Goal: Task Accomplishment & Management: Complete application form

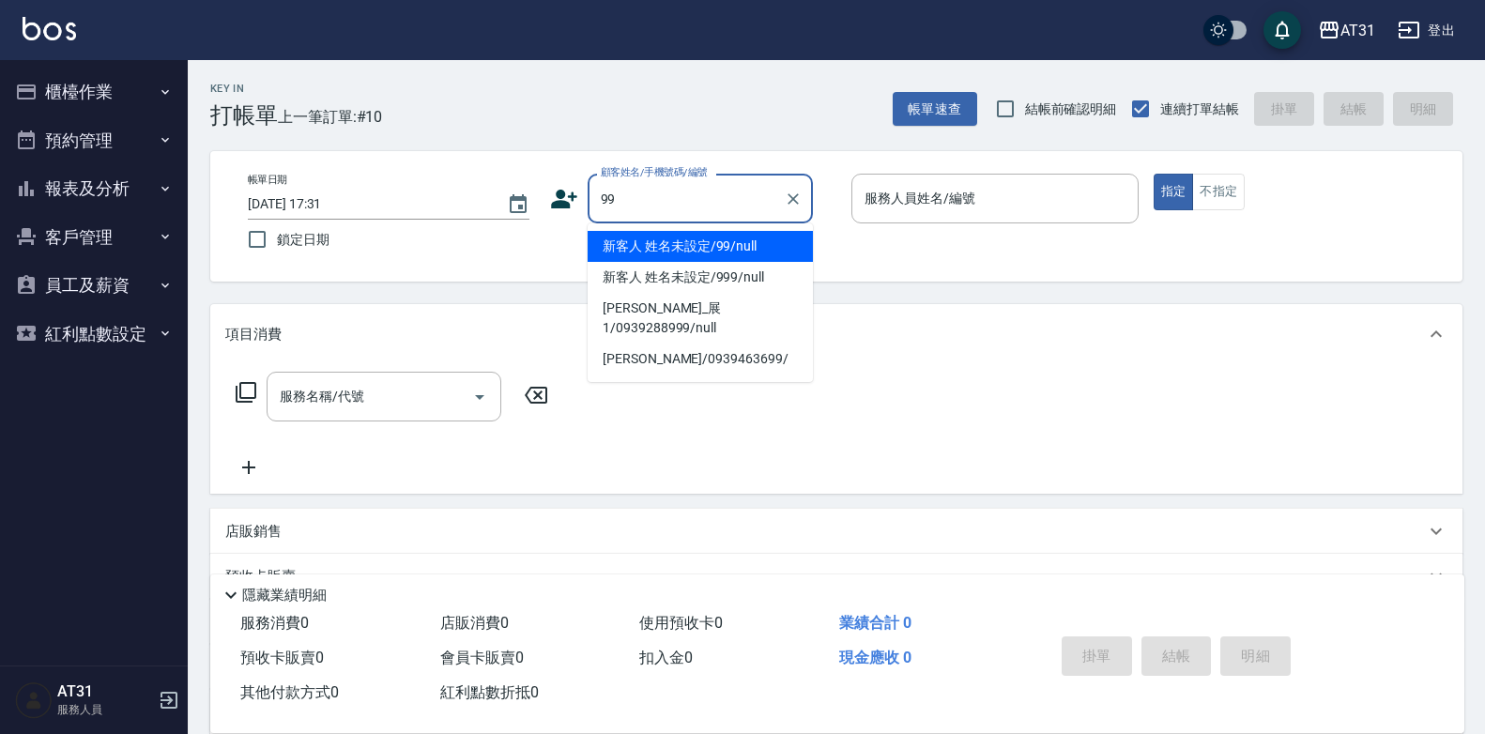
type input "新客人 姓名未設定/99/null"
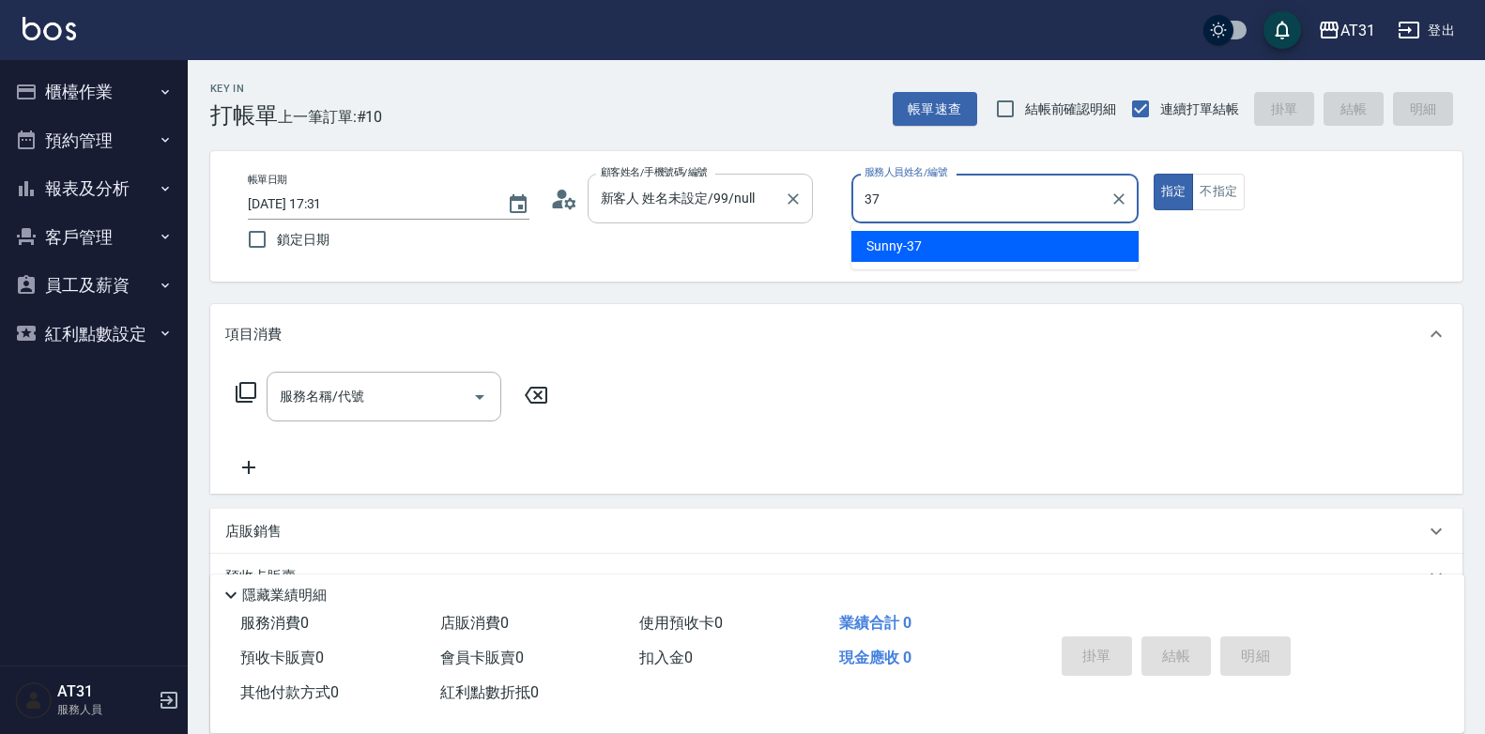
type input "Sunny-37"
type button "true"
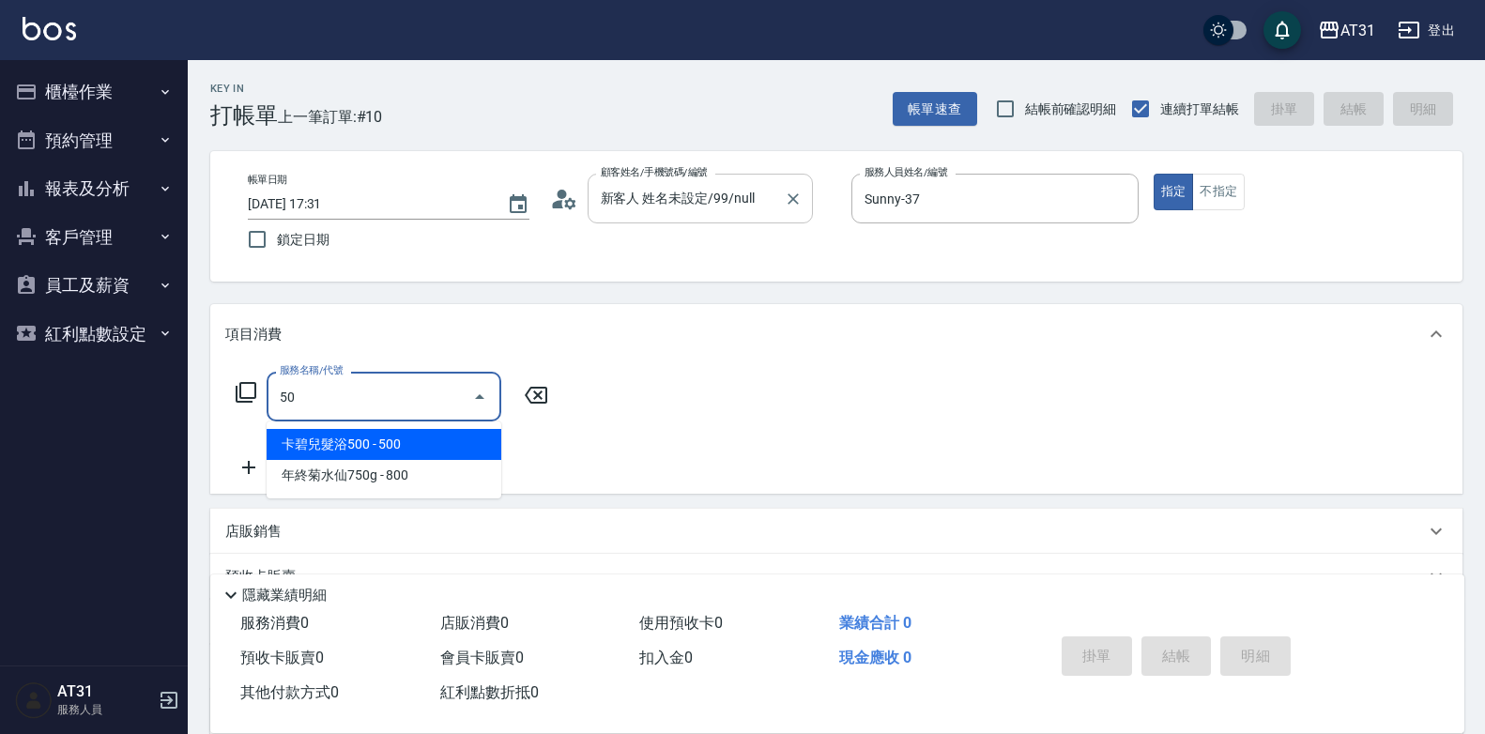
type input "501"
type input "160"
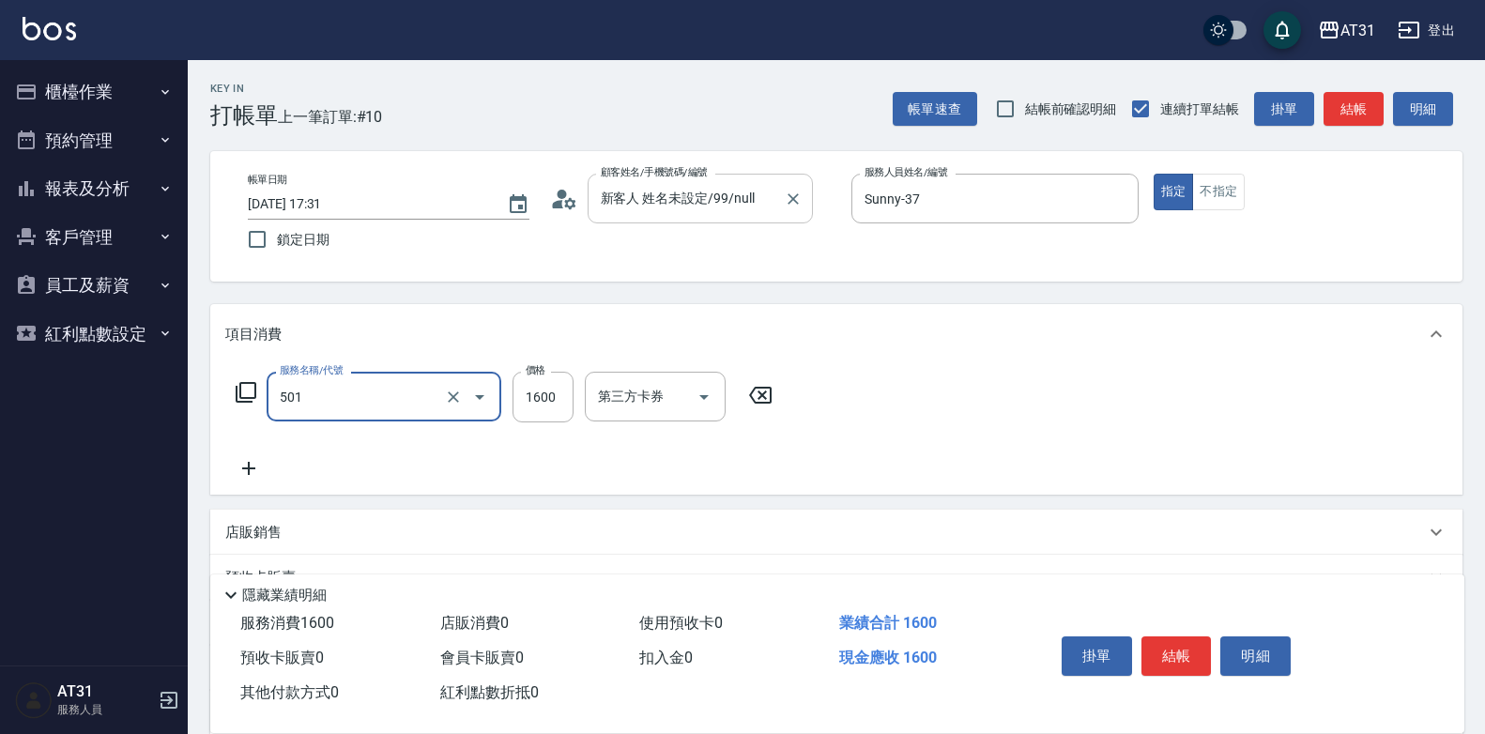
type input "染髮(501)"
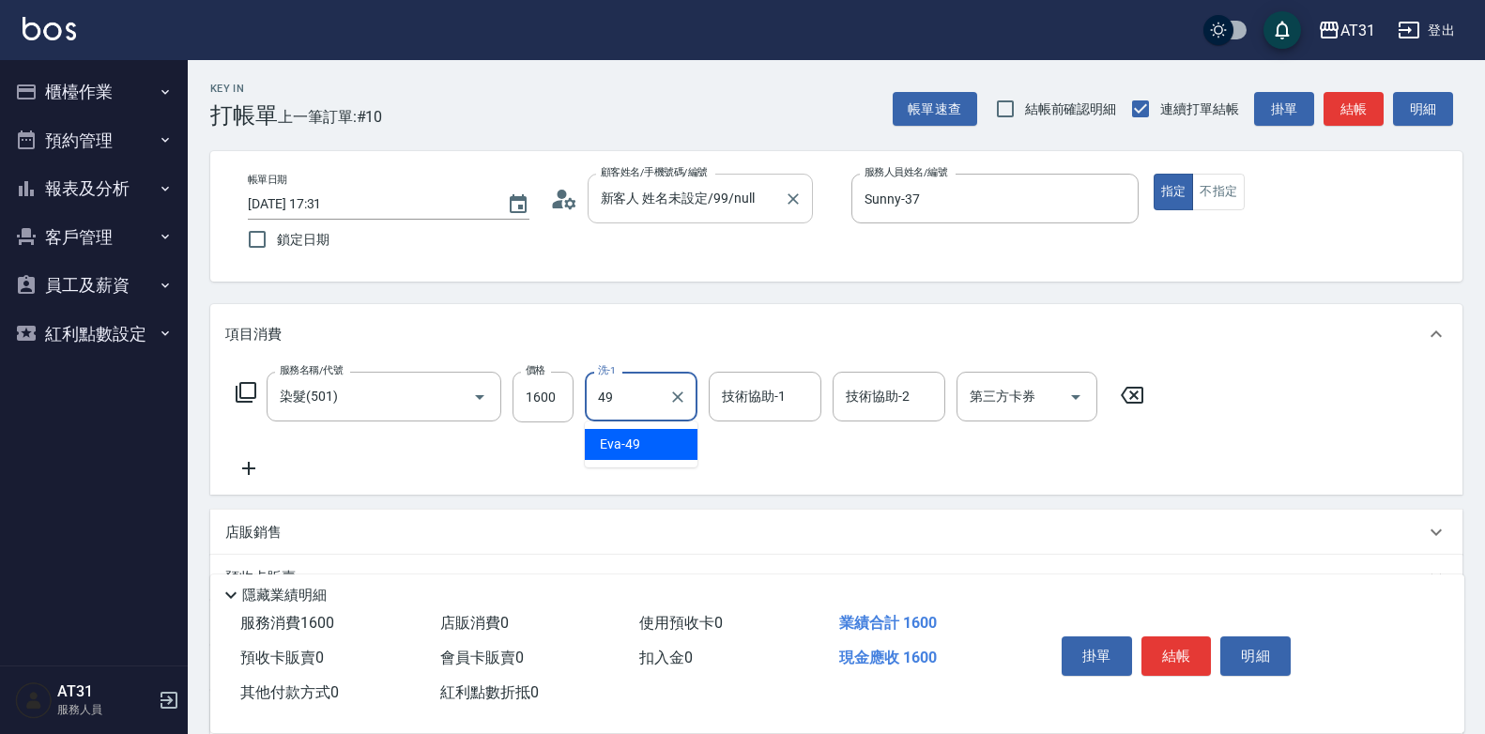
type input "Eva-49"
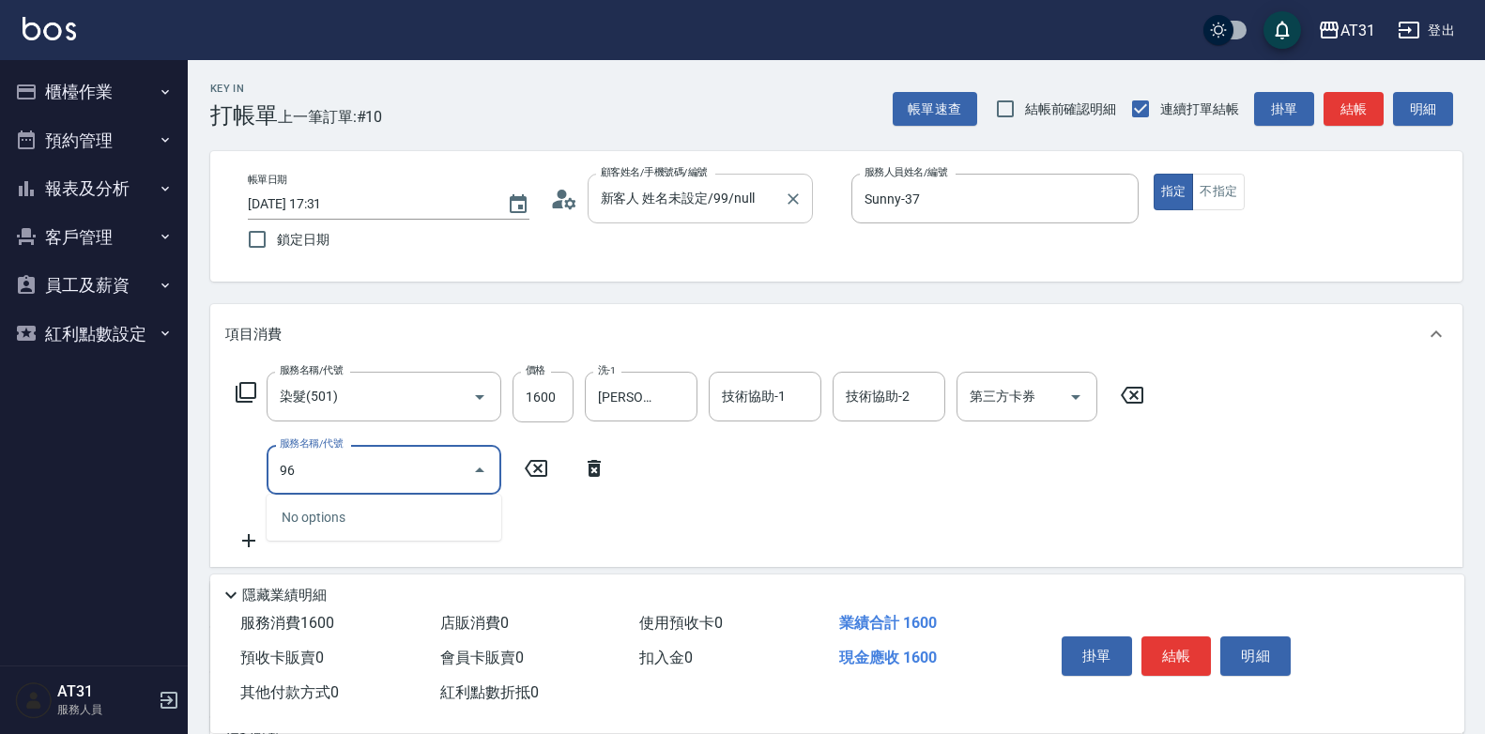
type input "9"
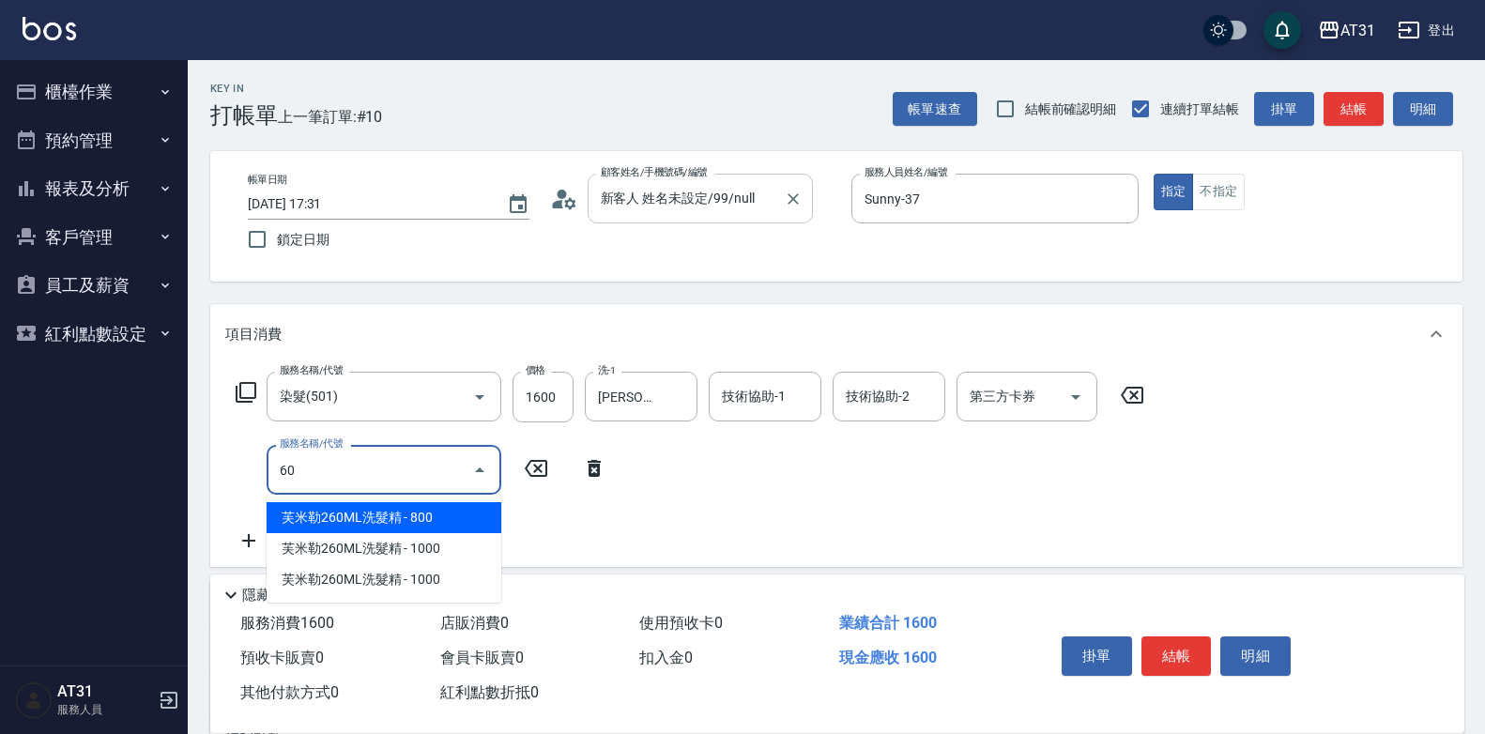
type input "608"
type input "250"
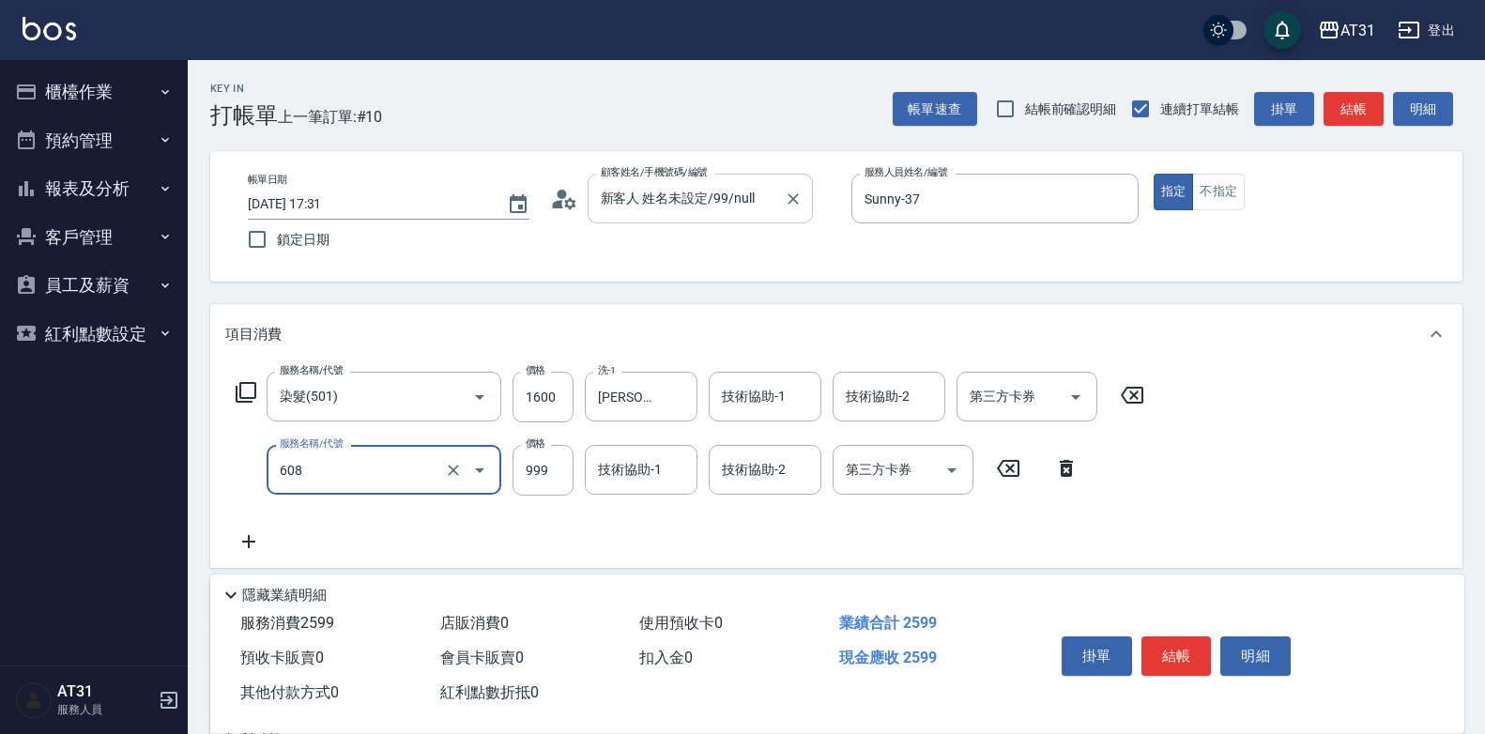
type input "自購二段(608)"
type input "160"
type input "22"
type input "180"
type input "220"
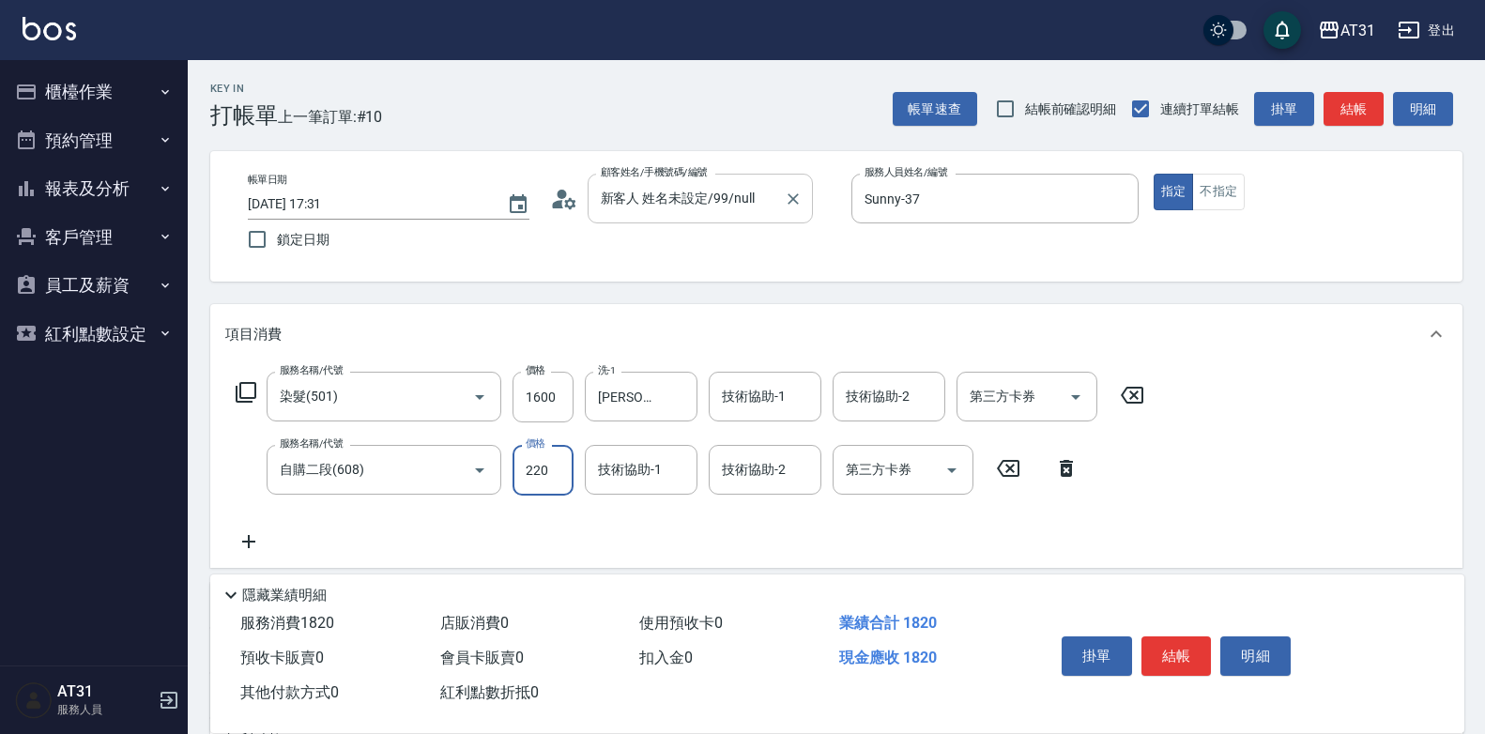
type input "380"
type input "2200"
type input "Eva-49"
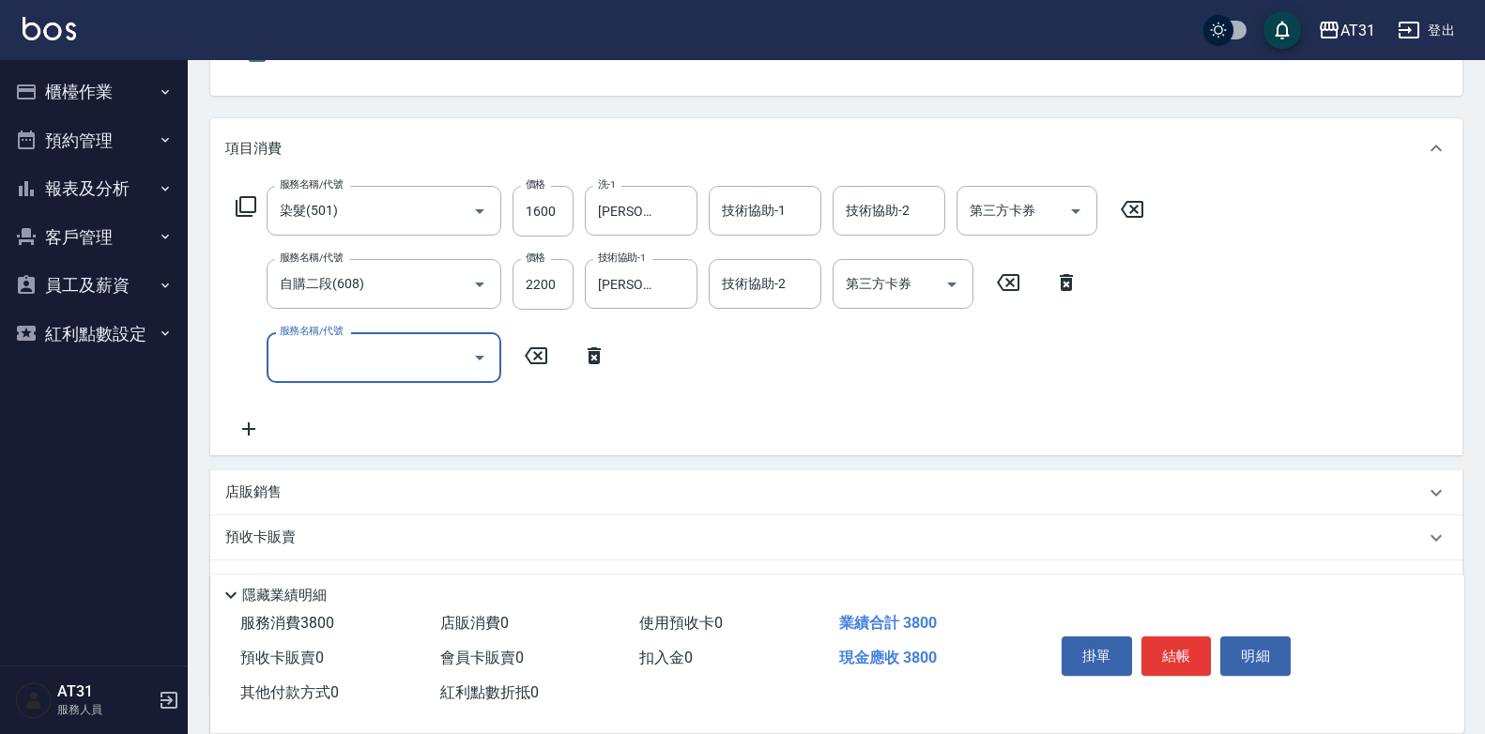
scroll to position [94, 0]
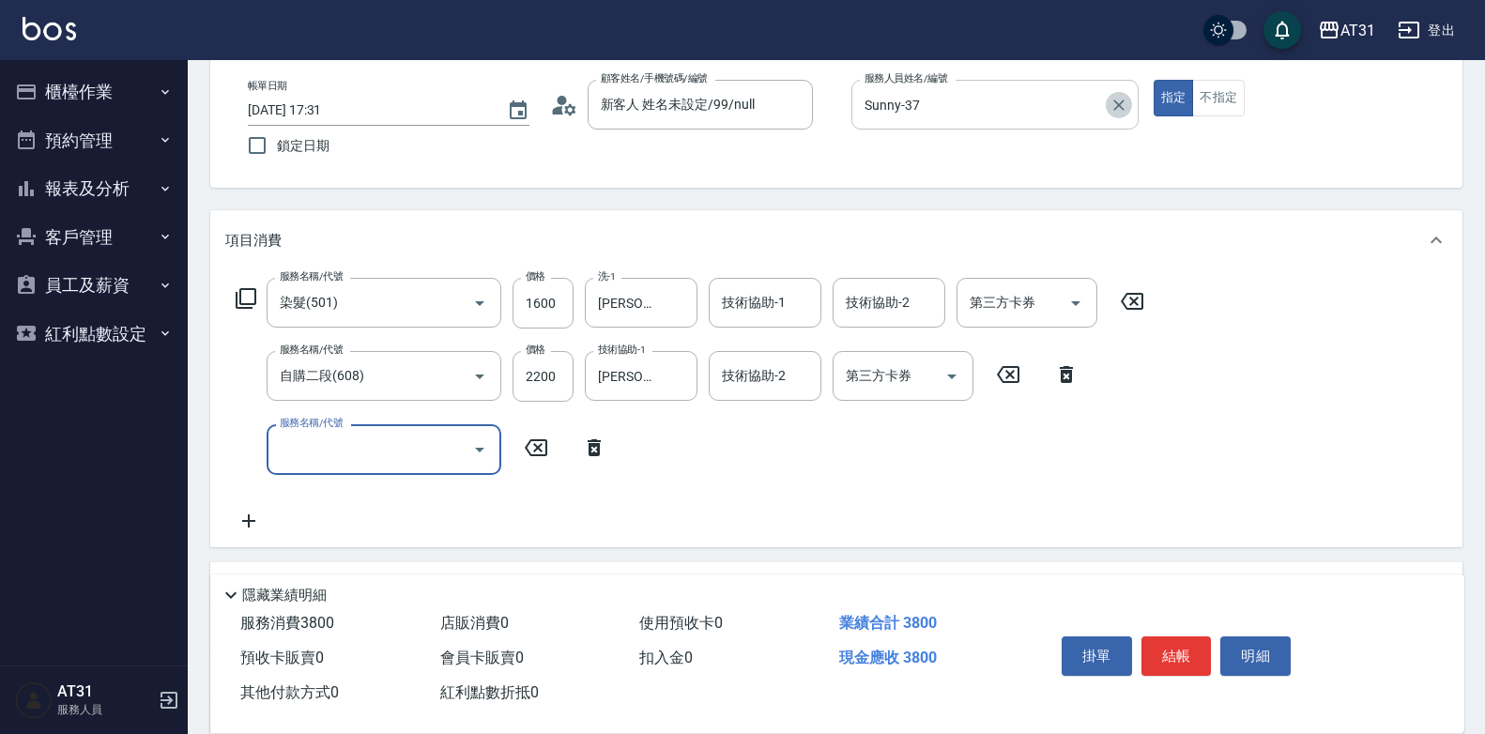
drag, startPoint x: 1129, startPoint y: 104, endPoint x: 1067, endPoint y: 102, distance: 62.9
click at [1127, 103] on button "Clear" at bounding box center [1119, 105] width 26 height 26
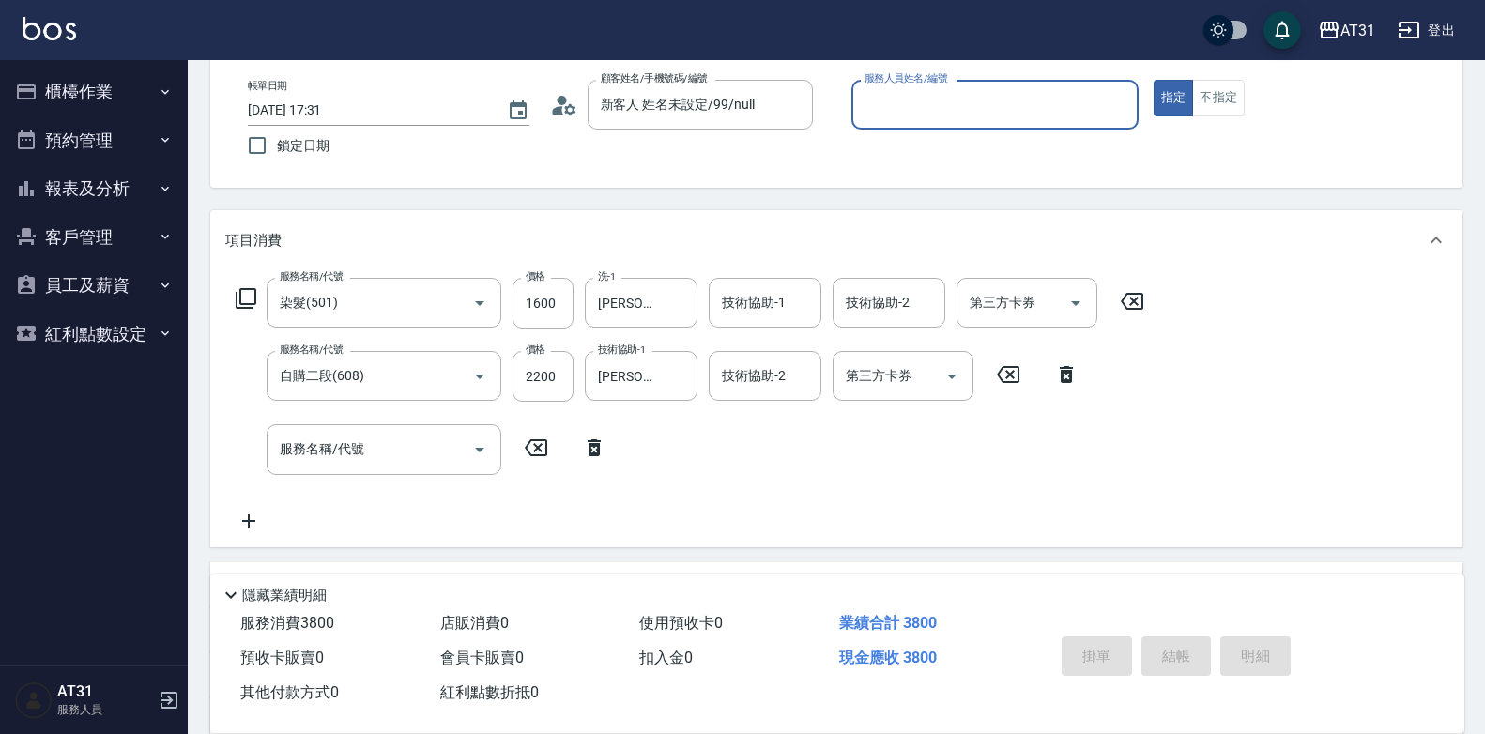
click at [1066, 102] on input "服務人員姓名/編號" at bounding box center [995, 104] width 270 height 33
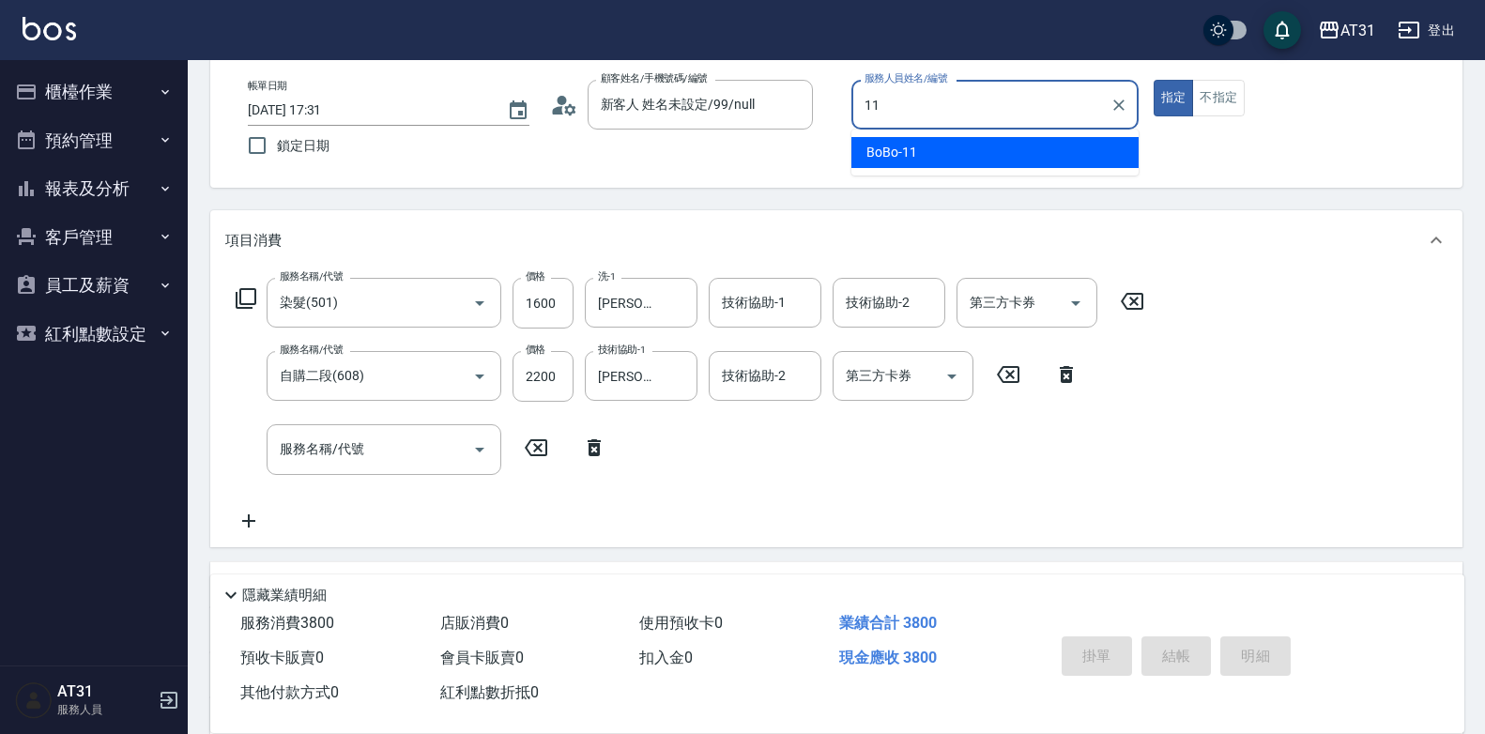
type input "BoBo-11"
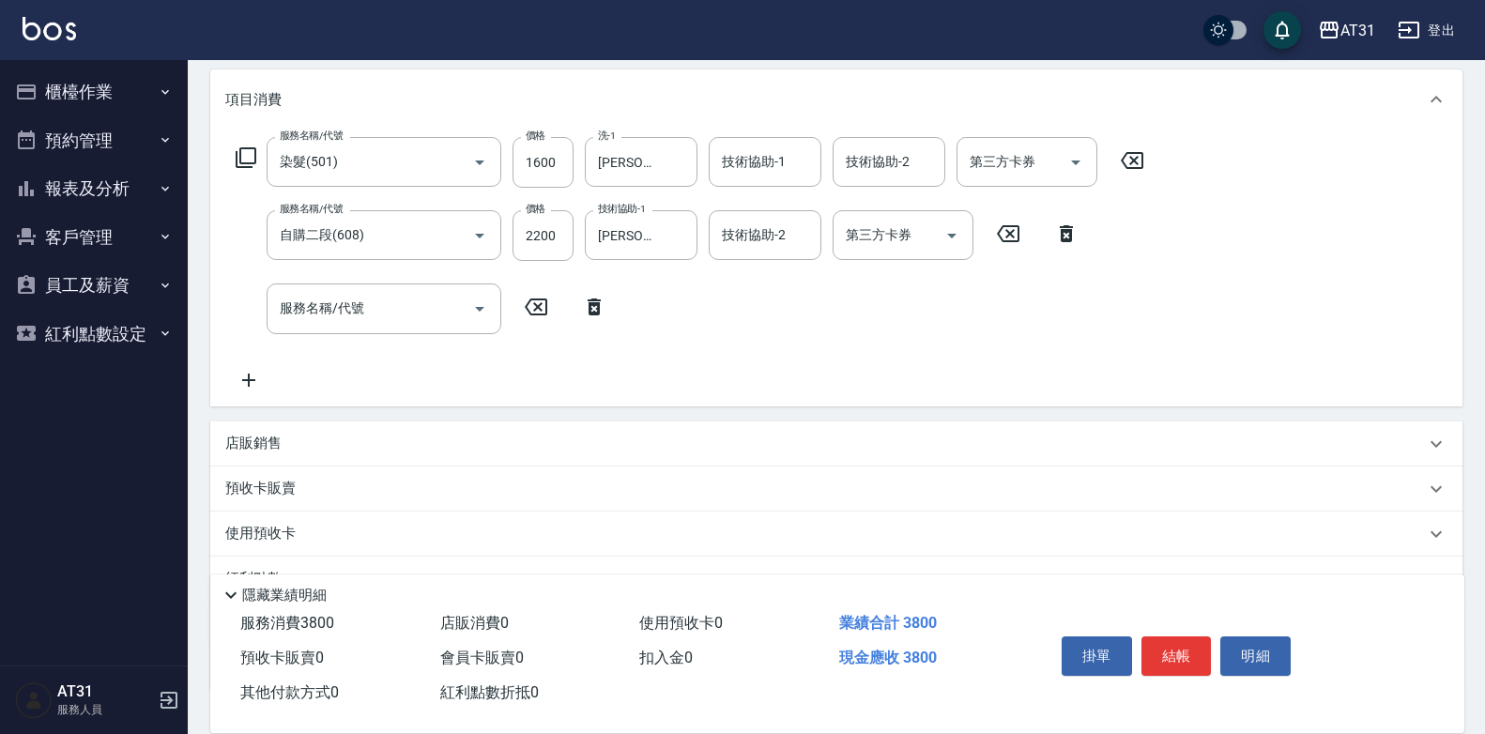
scroll to position [373, 0]
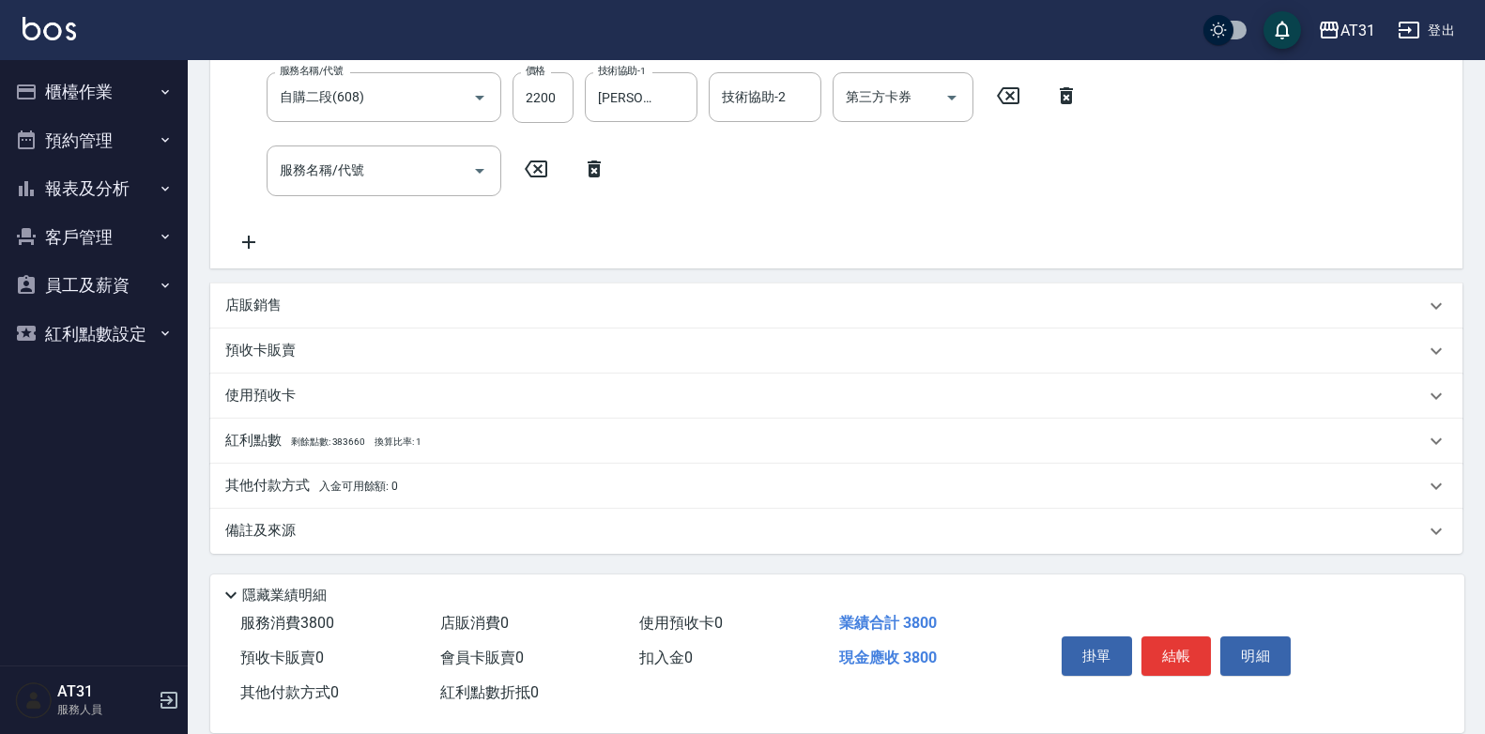
click at [325, 498] on div "其他付款方式 入金可用餘額: 0" at bounding box center [836, 486] width 1252 height 45
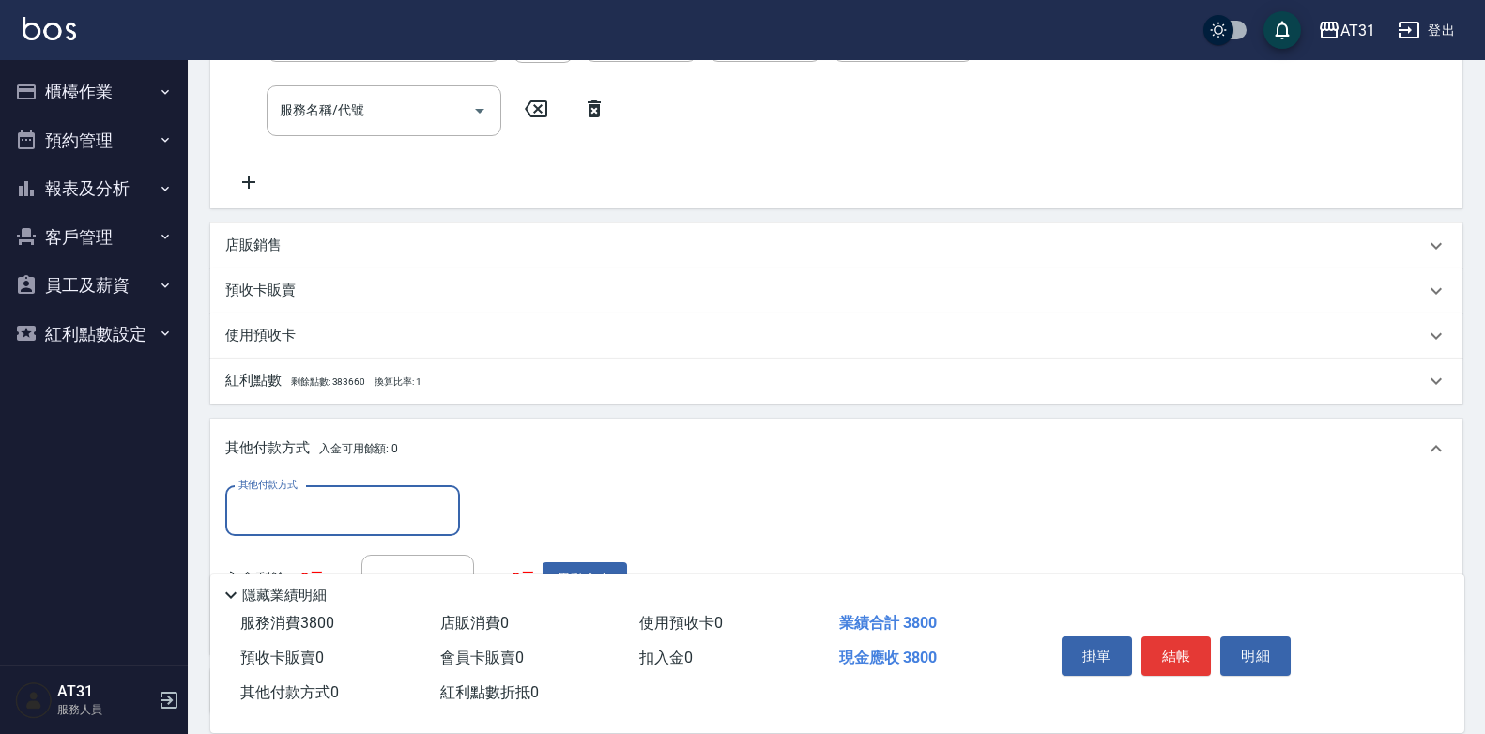
scroll to position [467, 0]
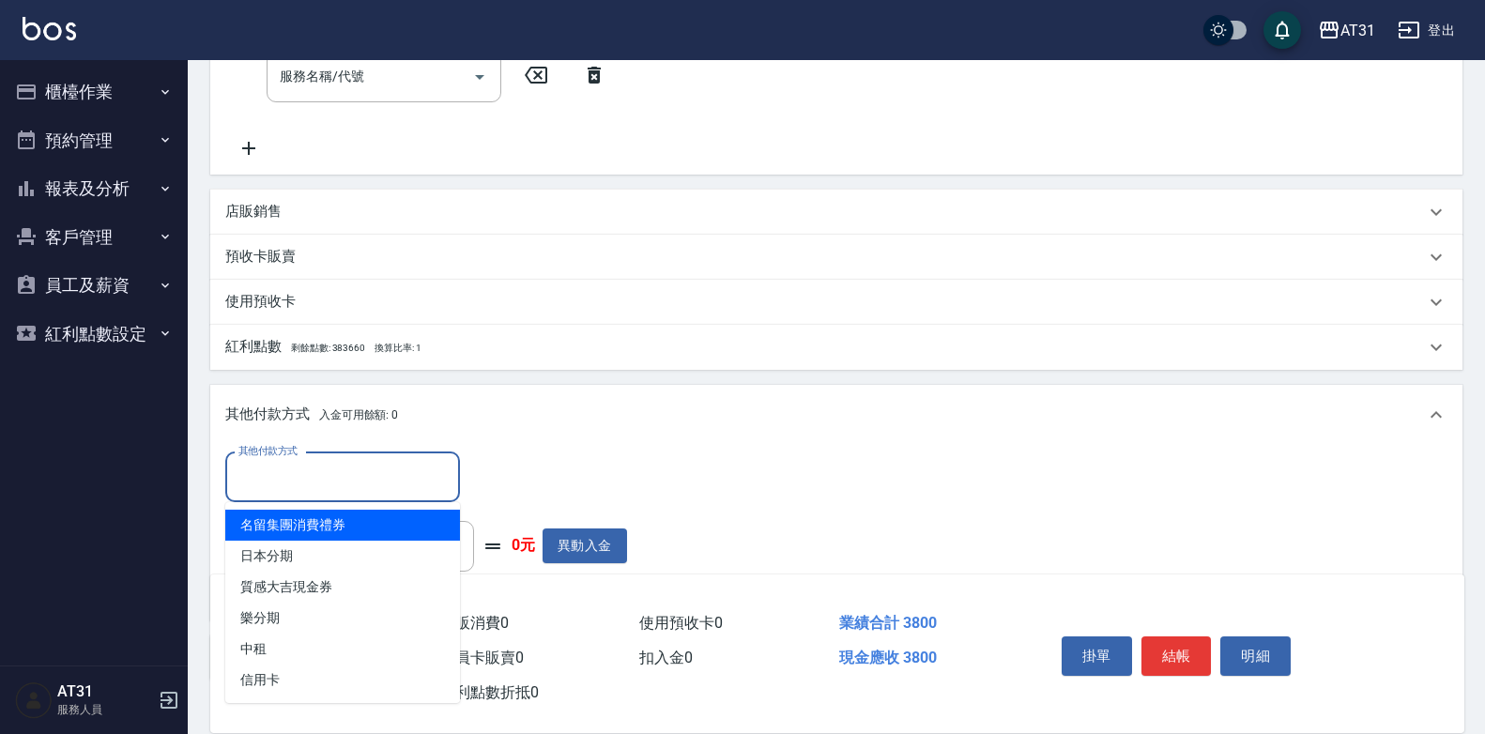
click at [335, 461] on input "其他付款方式" at bounding box center [343, 477] width 218 height 33
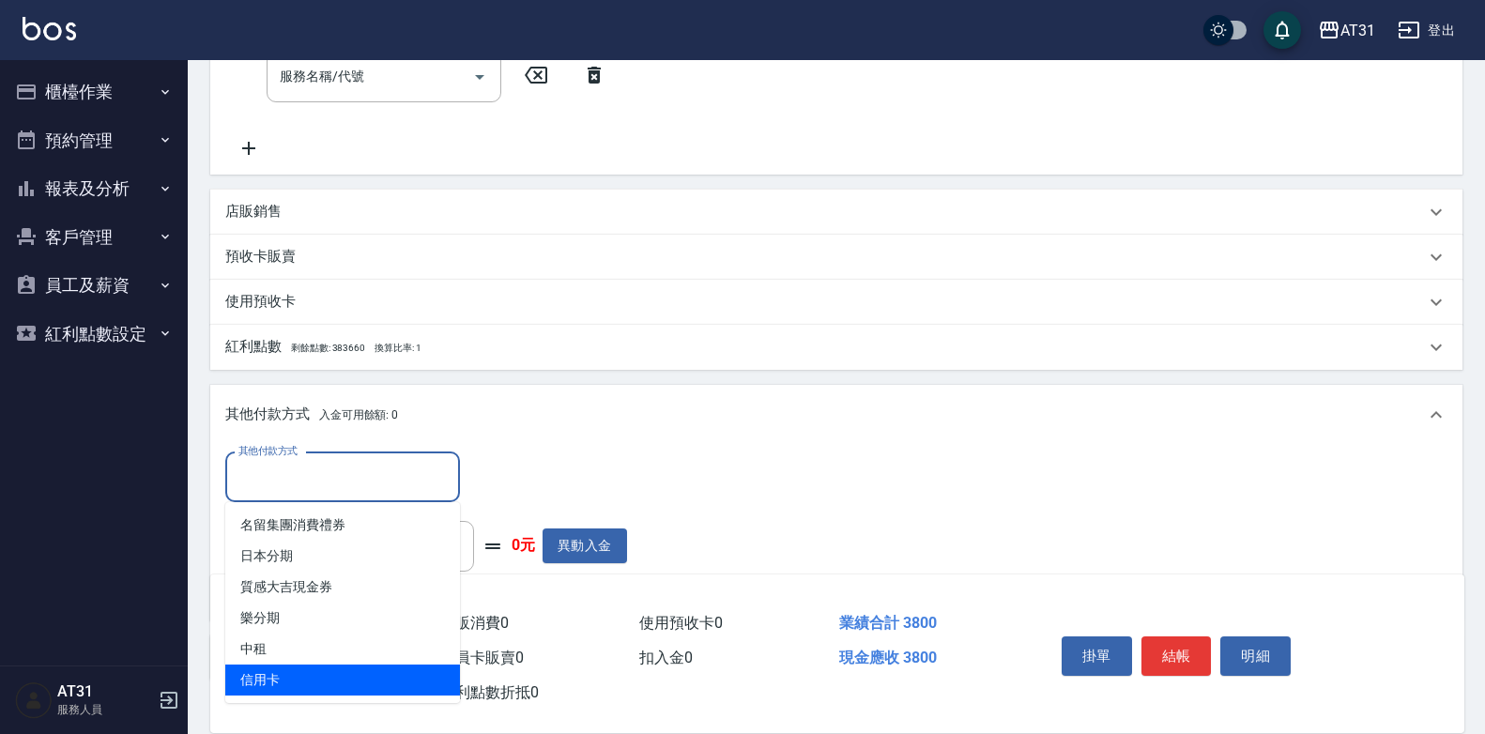
click at [317, 679] on span "信用卡" at bounding box center [342, 680] width 235 height 31
type input "信用卡"
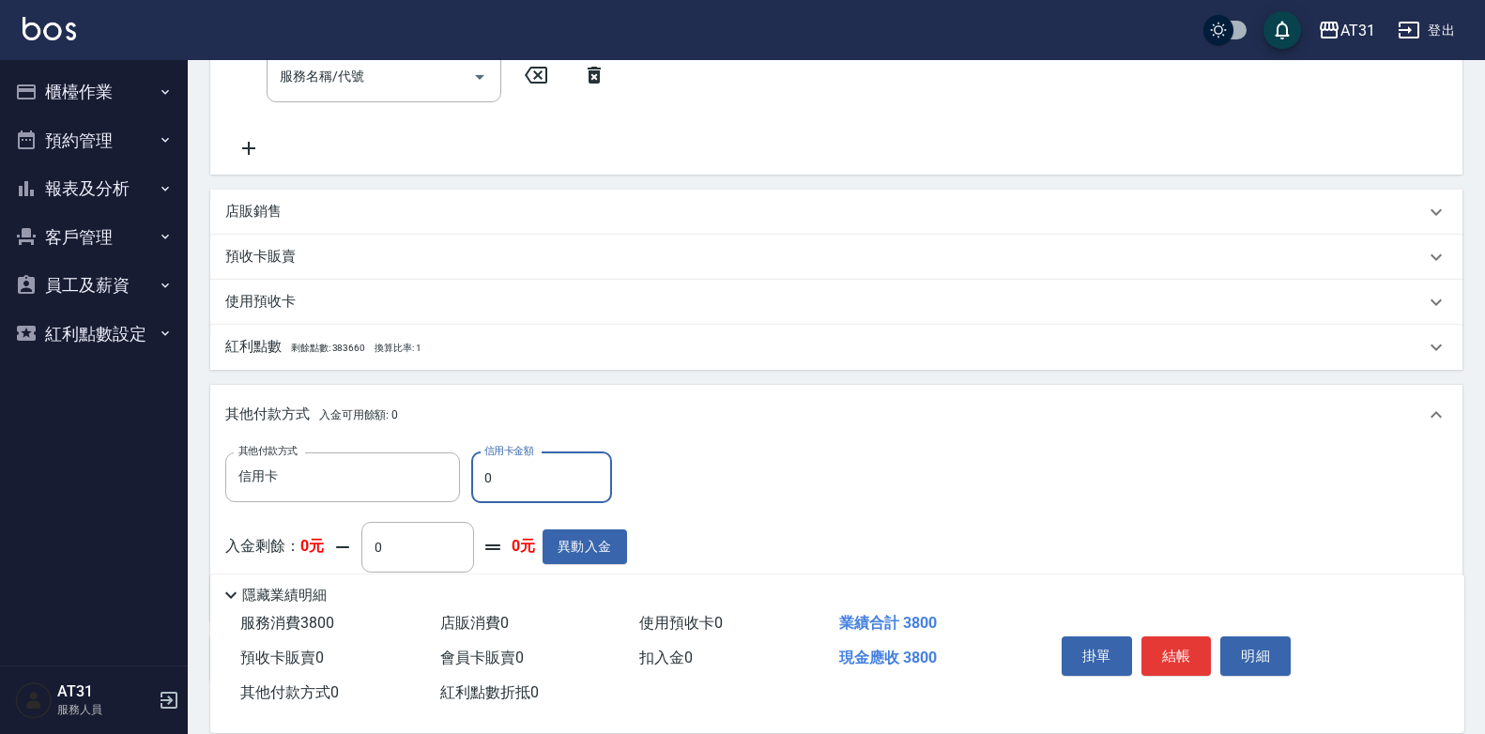
drag, startPoint x: 495, startPoint y: 460, endPoint x: 482, endPoint y: 459, distance: 13.2
click at [482, 459] on input "0" at bounding box center [541, 478] width 141 height 51
type input "3"
type input "370"
type input "38"
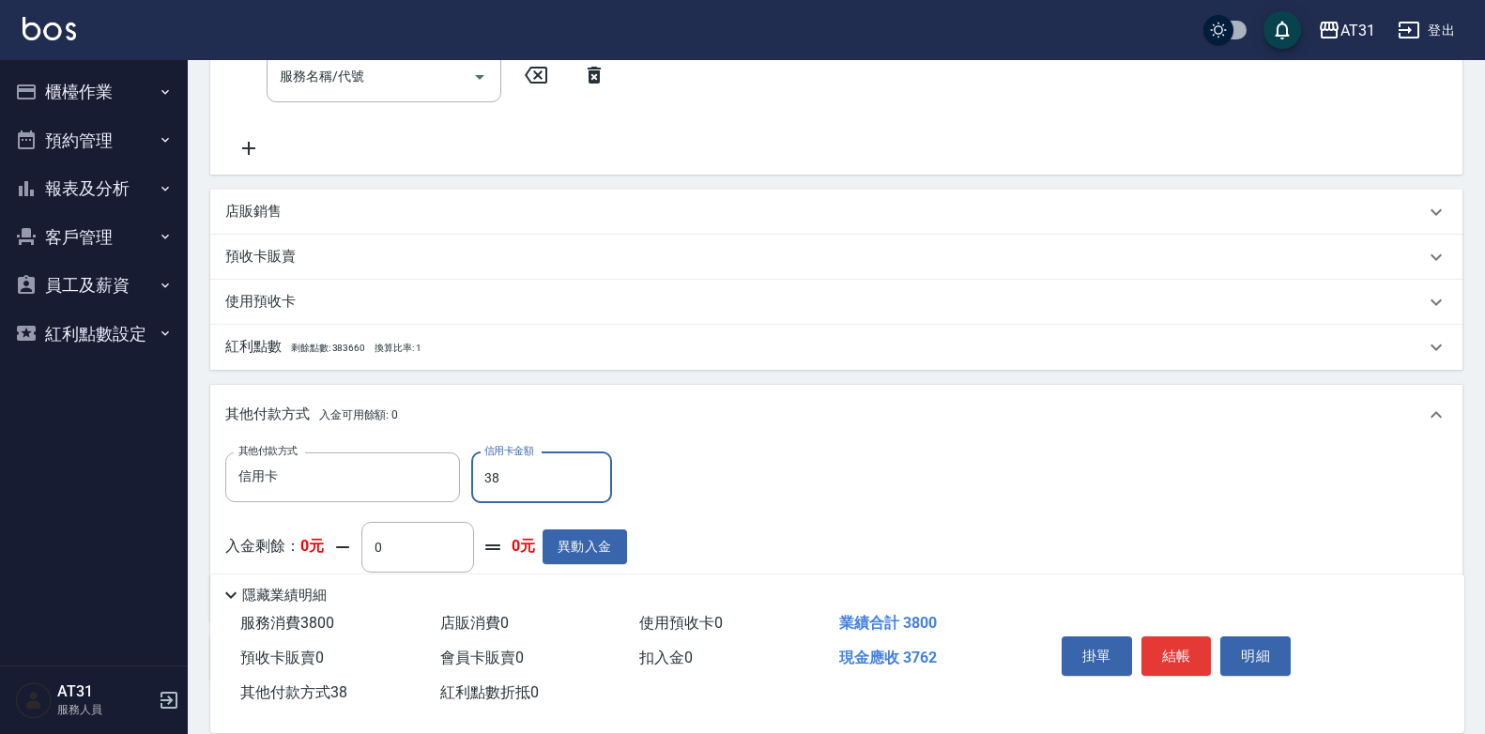
type input "340"
type input "380"
type input "0"
type input "3800"
click at [1175, 654] on button "結帳" at bounding box center [1177, 656] width 70 height 39
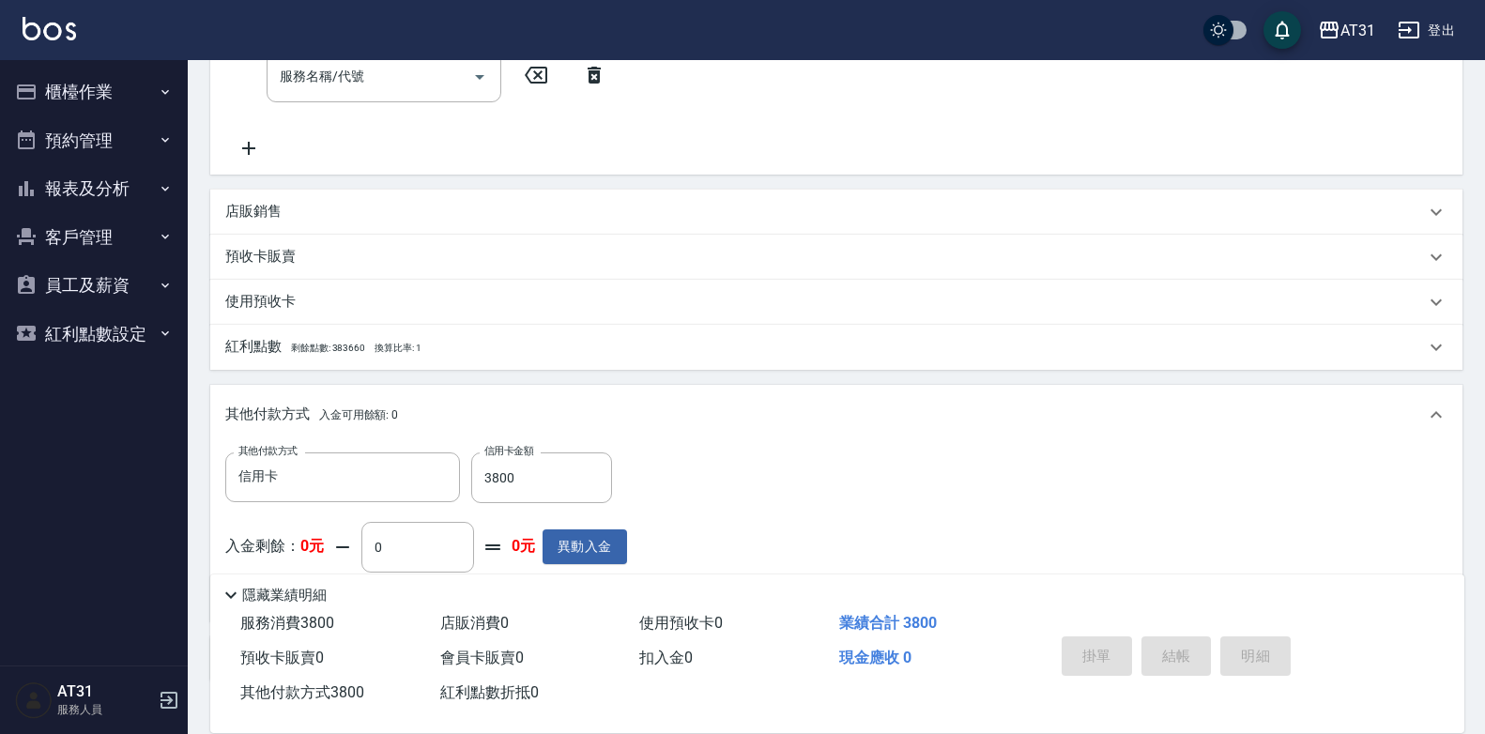
type input "2025/10/09 17:32"
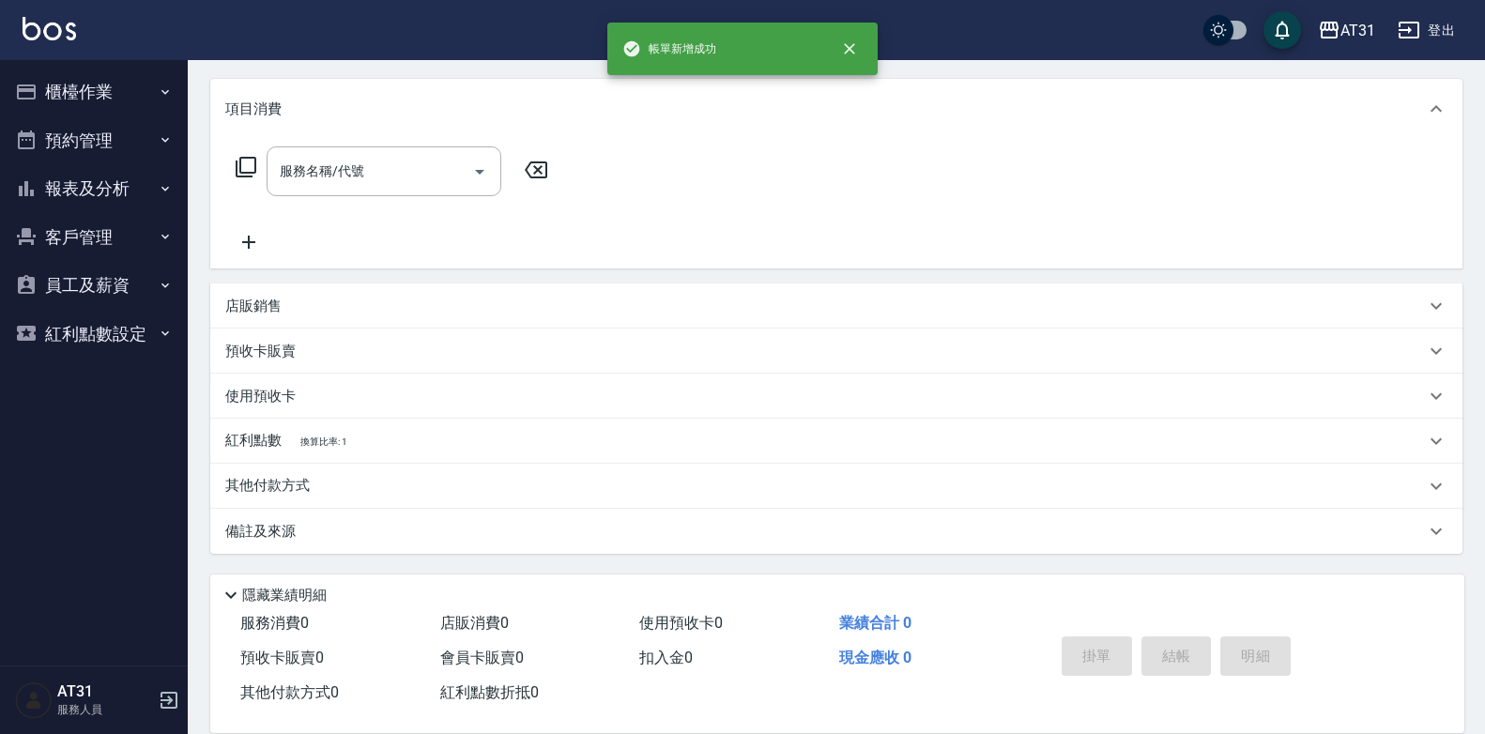
scroll to position [0, 0]
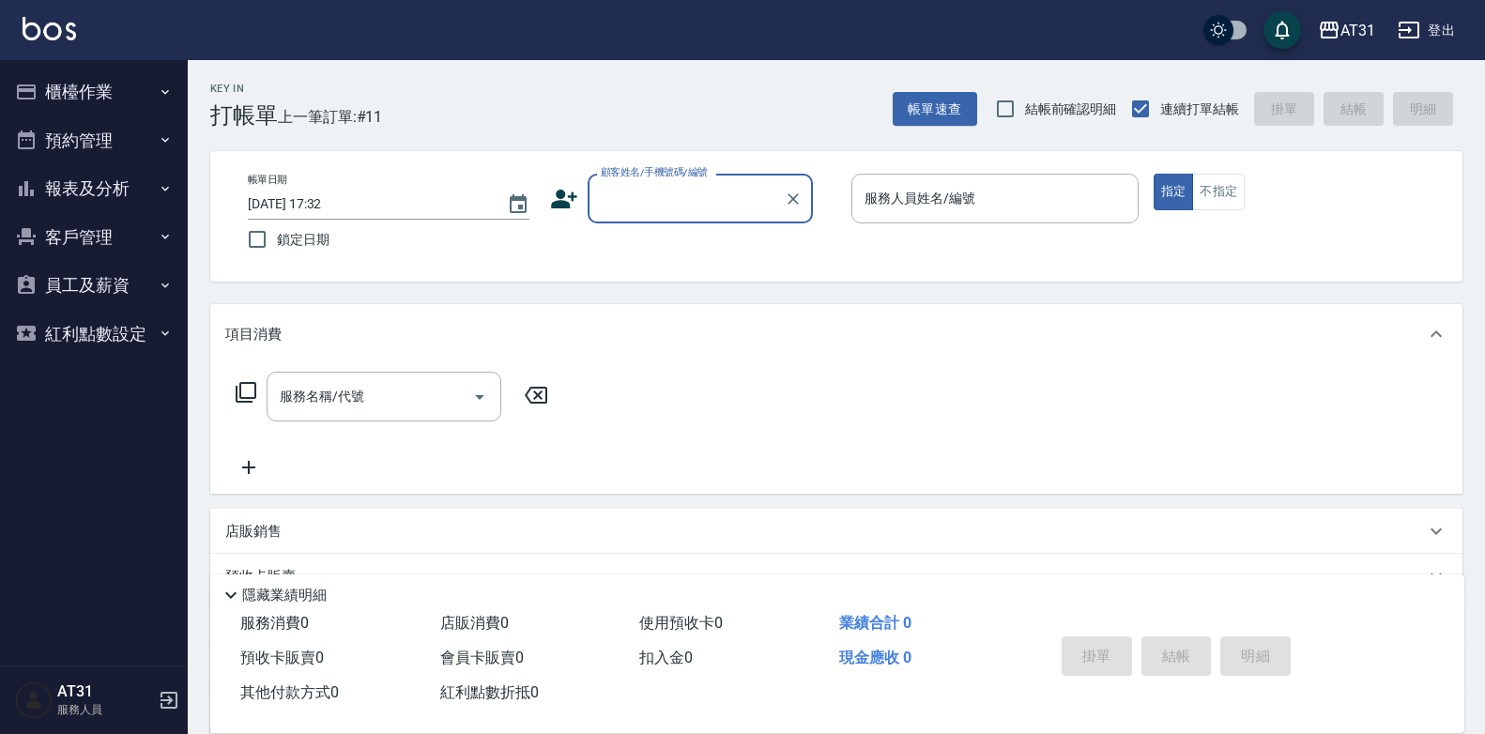
click at [129, 195] on button "報表及分析" at bounding box center [94, 188] width 173 height 49
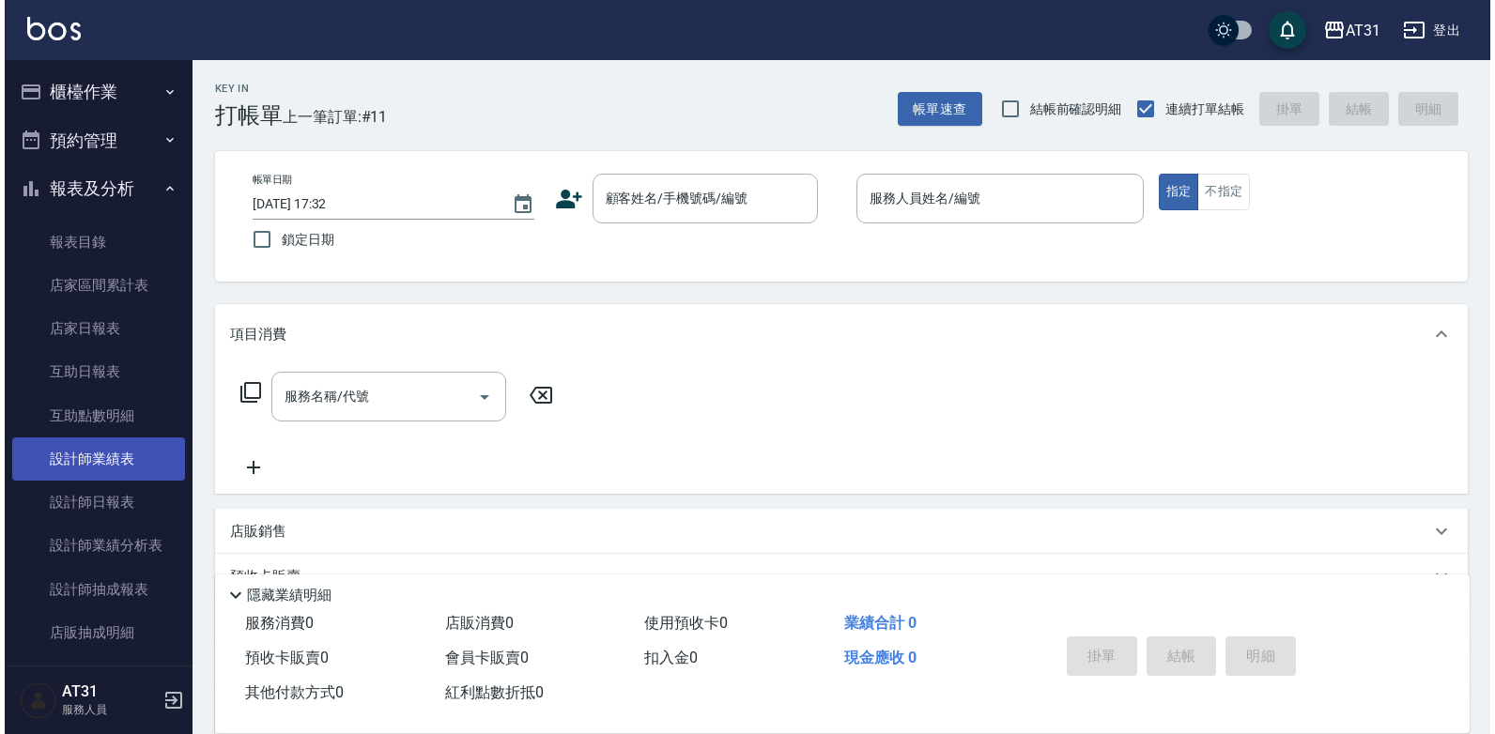
scroll to position [94, 0]
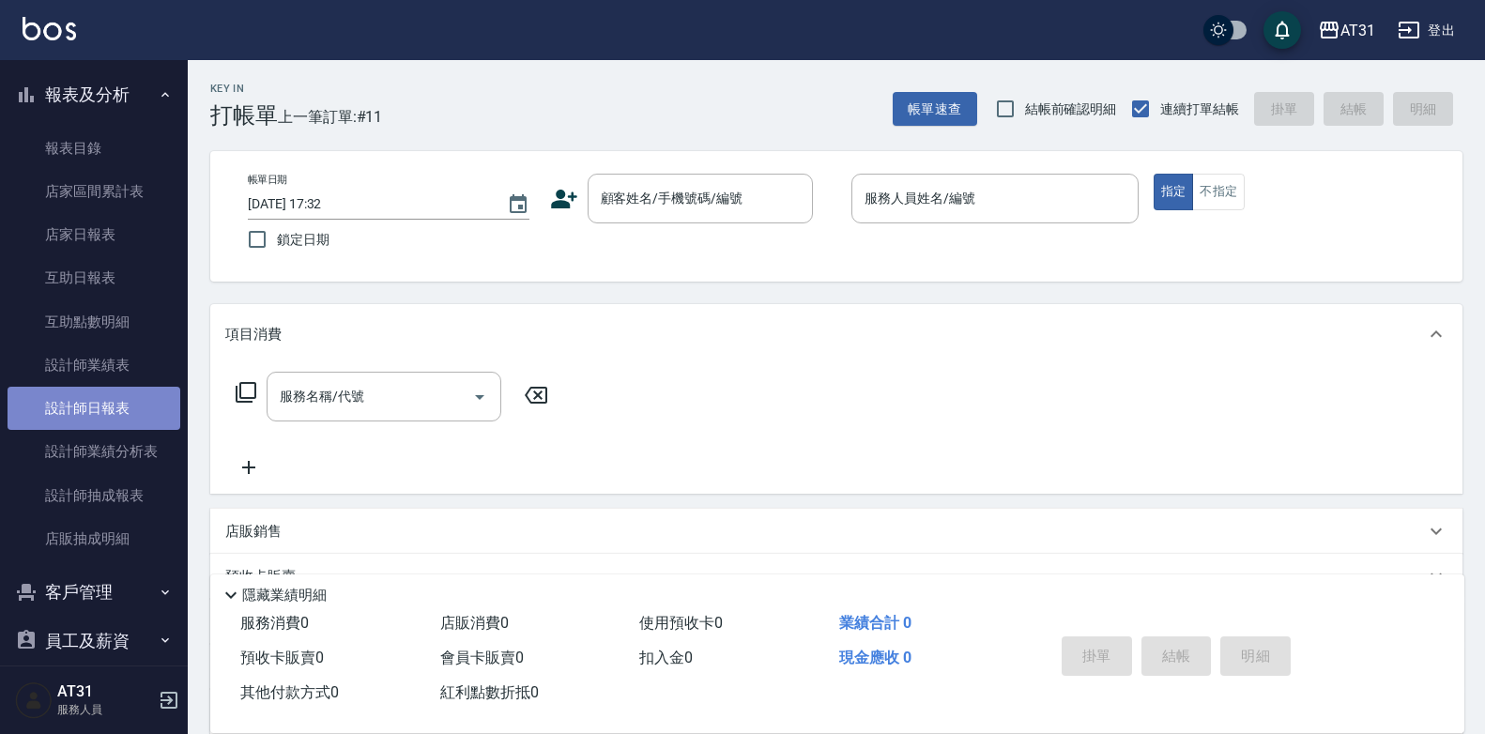
click at [98, 409] on link "設計師日報表" at bounding box center [94, 408] width 173 height 43
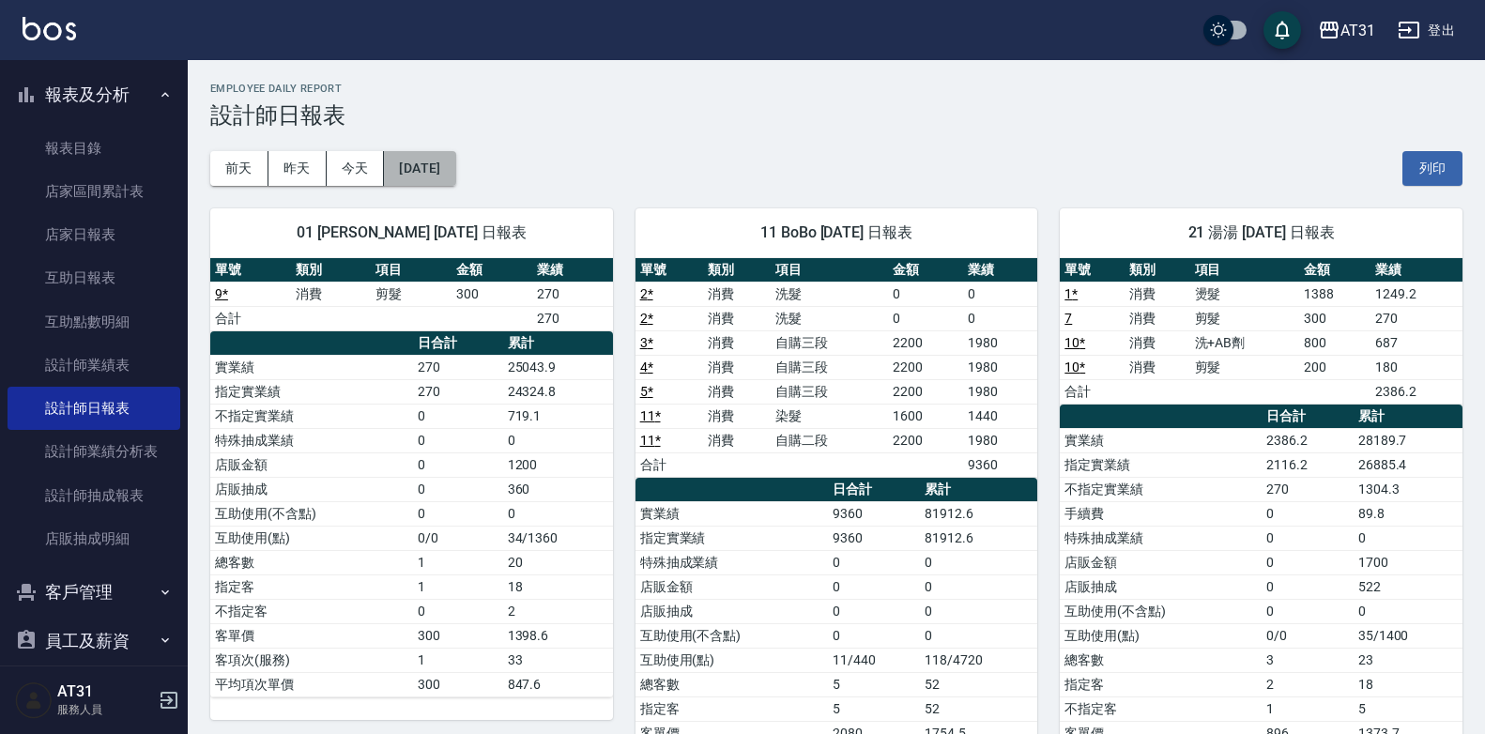
click at [409, 174] on button "2025/10/09" at bounding box center [419, 168] width 71 height 35
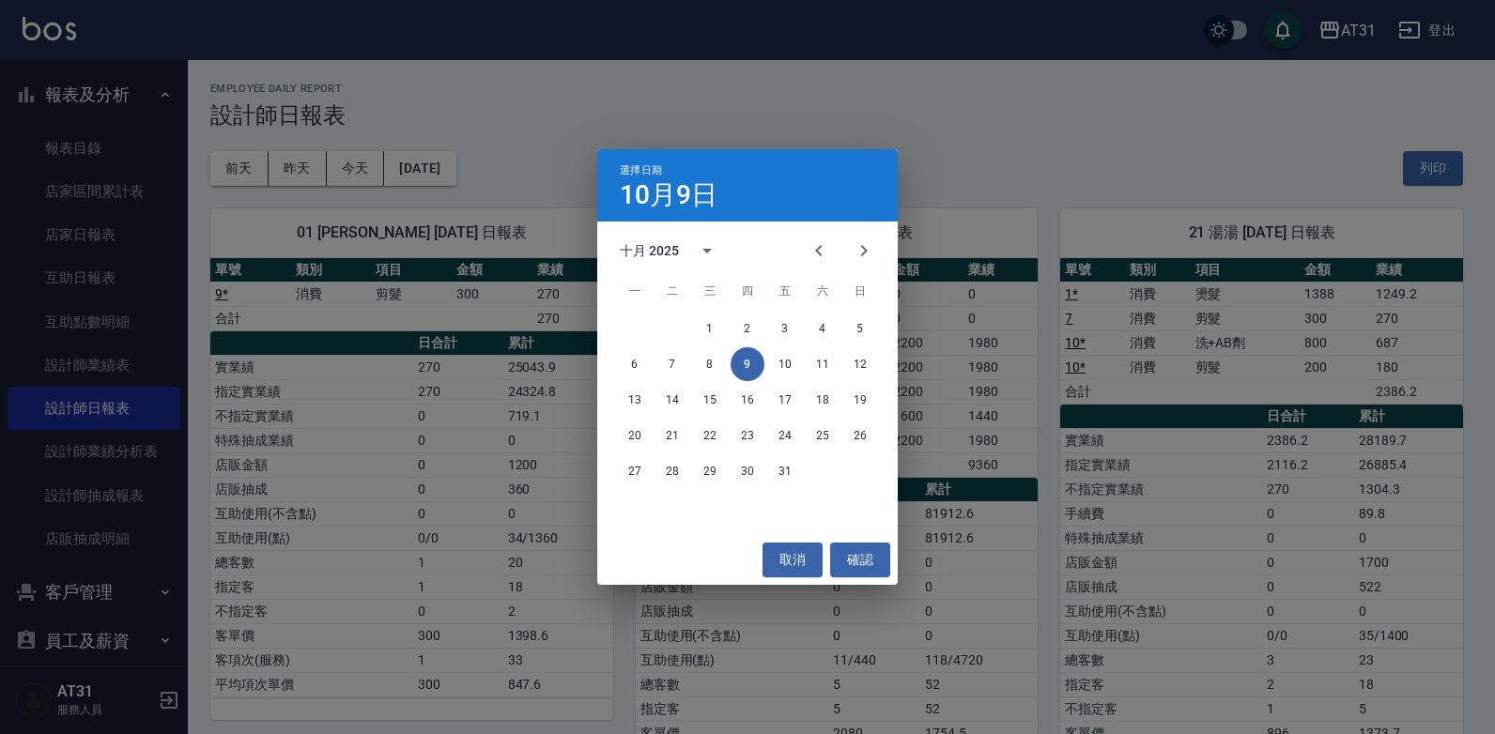
click at [668, 253] on div "十月 2025" at bounding box center [649, 251] width 59 height 20
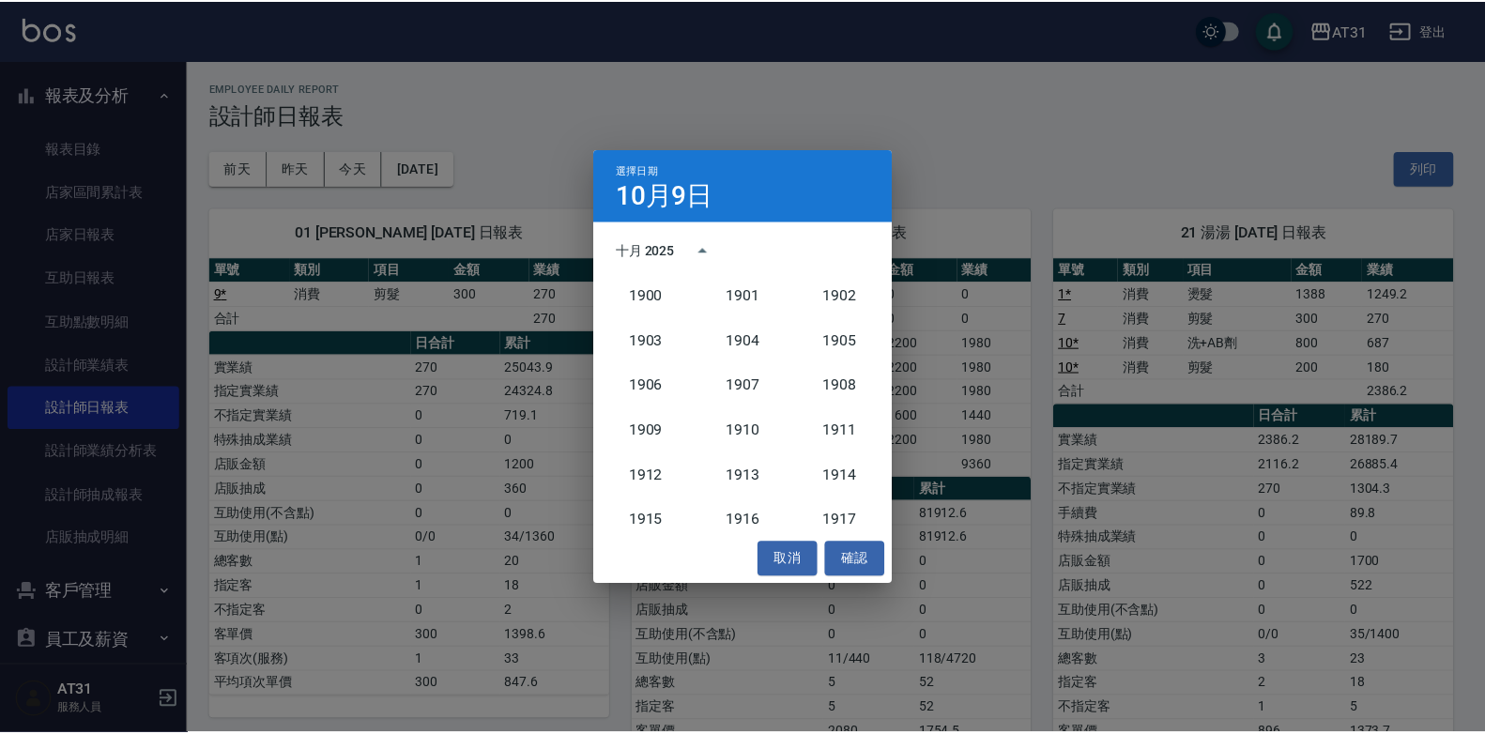
scroll to position [1739, 0]
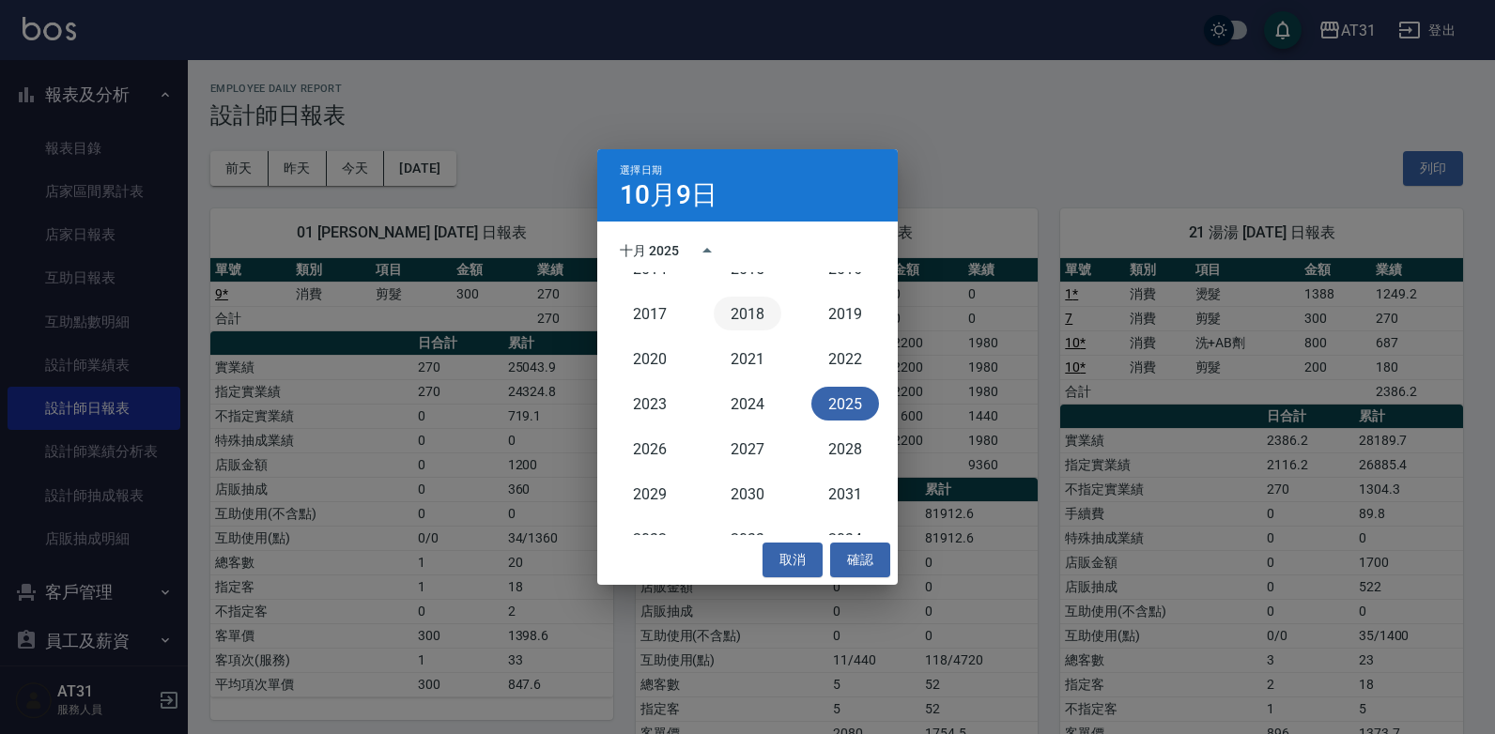
drag, startPoint x: 826, startPoint y: 403, endPoint x: 716, endPoint y: 300, distance: 150.1
click at [810, 382] on div "2025" at bounding box center [845, 403] width 98 height 45
click at [638, 255] on div "十月 2025" at bounding box center [649, 251] width 59 height 20
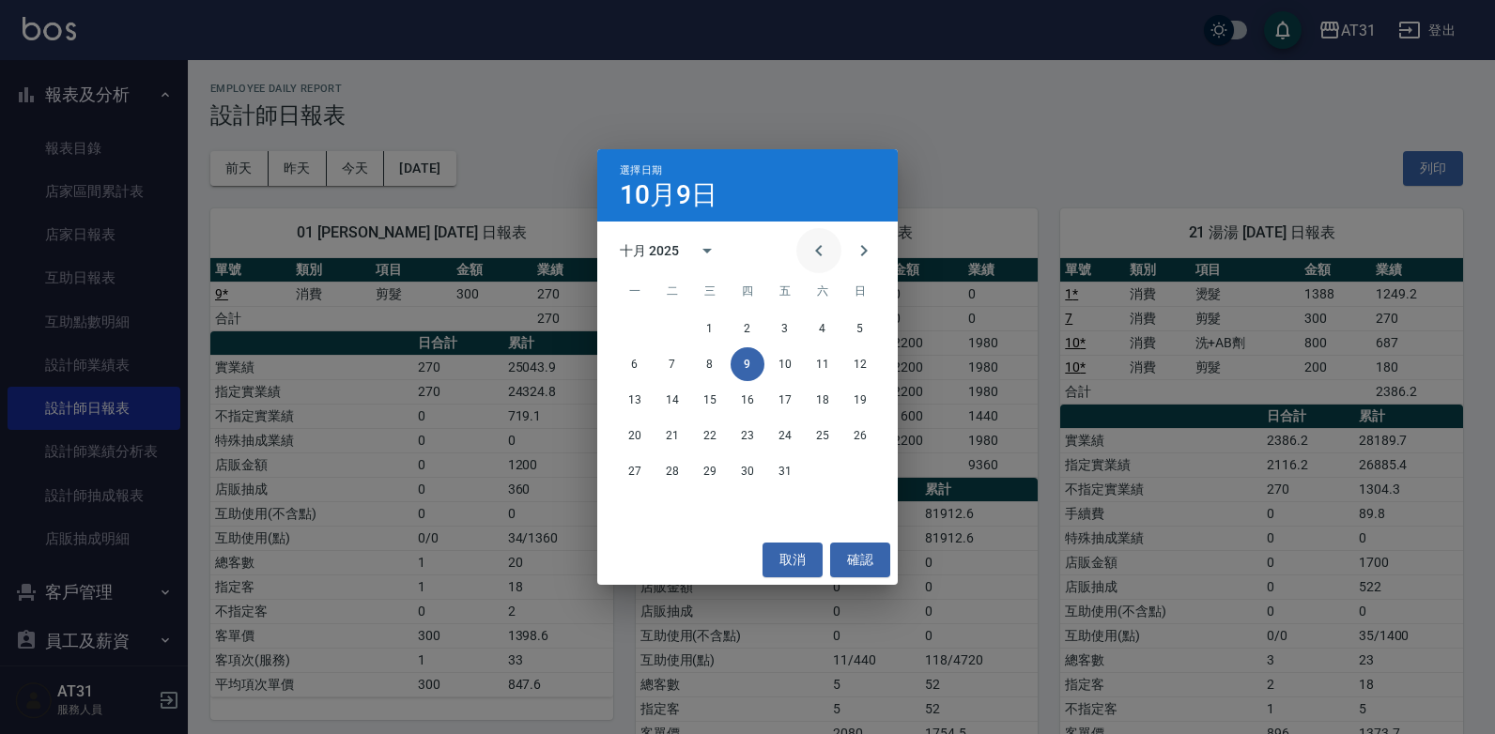
click at [821, 254] on icon "Previous month" at bounding box center [818, 250] width 7 height 11
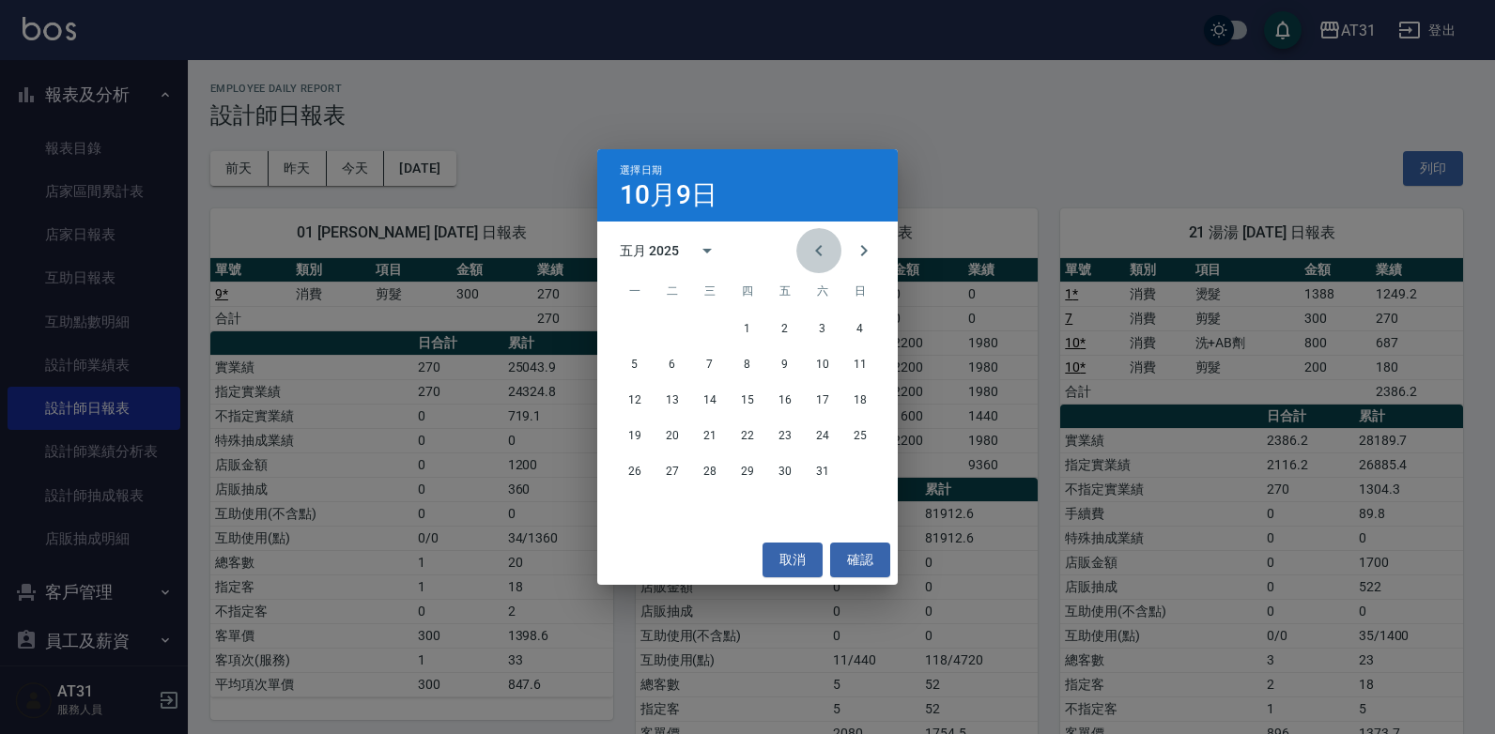
click at [821, 254] on icon "Previous month" at bounding box center [818, 250] width 7 height 11
click at [782, 474] on button "28" at bounding box center [785, 471] width 34 height 34
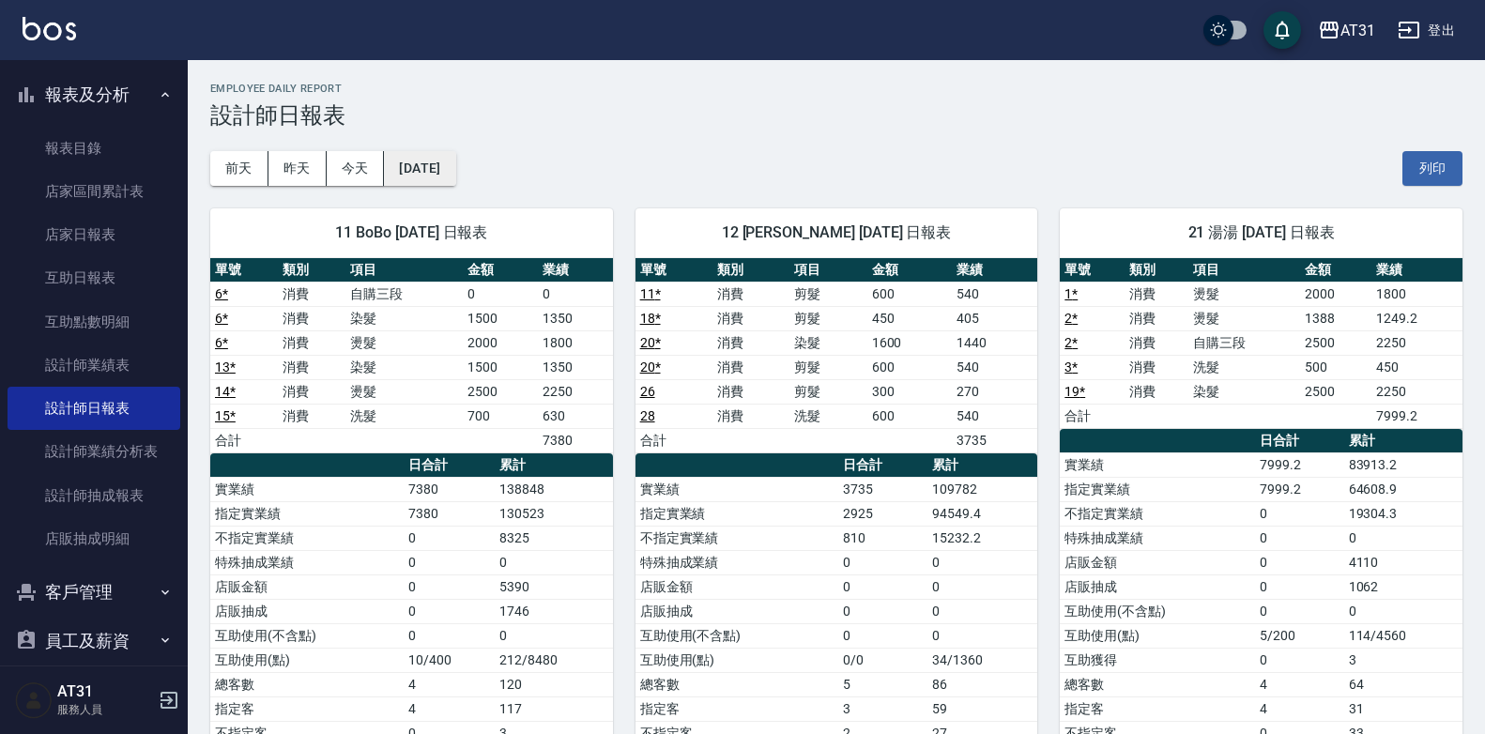
click at [428, 167] on button "2025/02/28" at bounding box center [419, 168] width 71 height 35
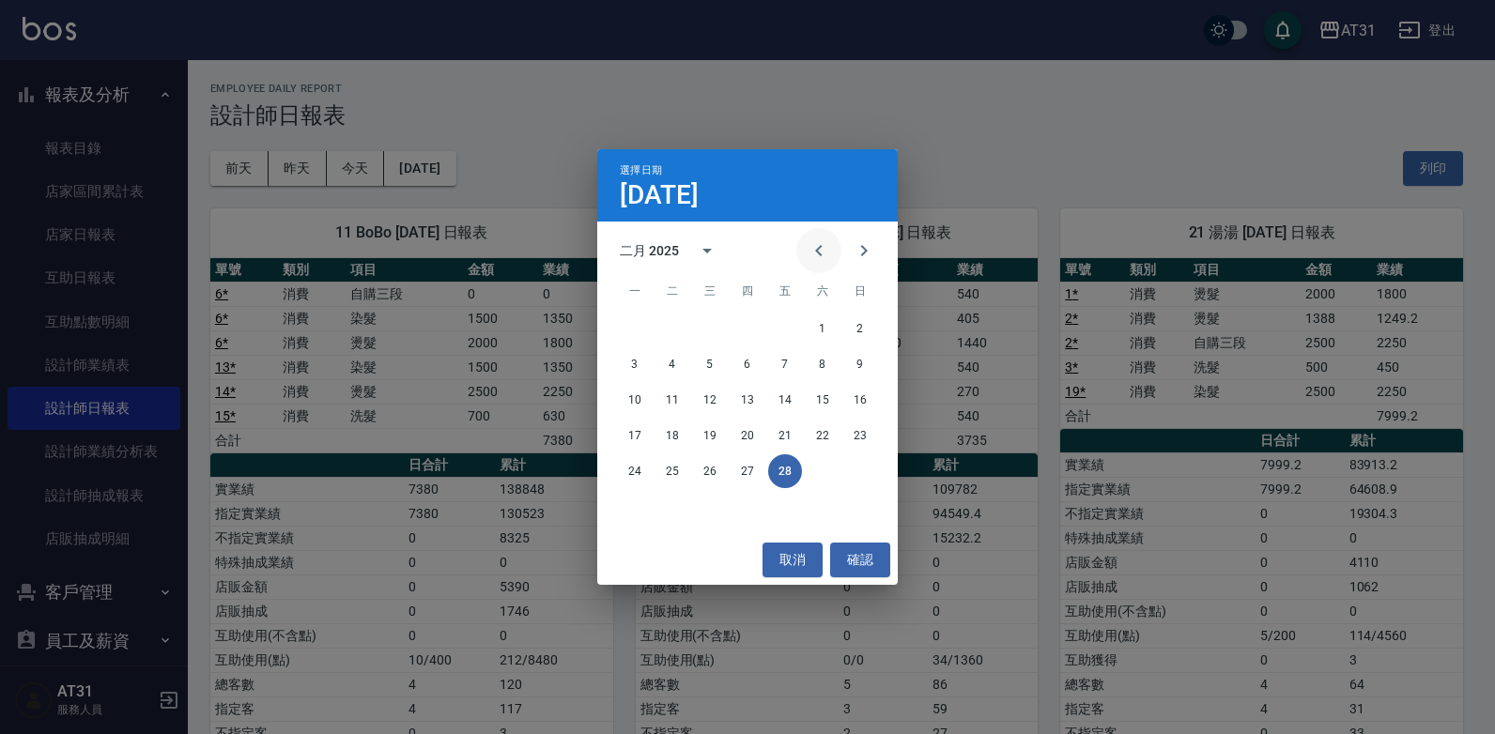
click at [828, 252] on icon "Previous month" at bounding box center [818, 250] width 23 height 23
click at [794, 470] on button "31" at bounding box center [785, 471] width 34 height 34
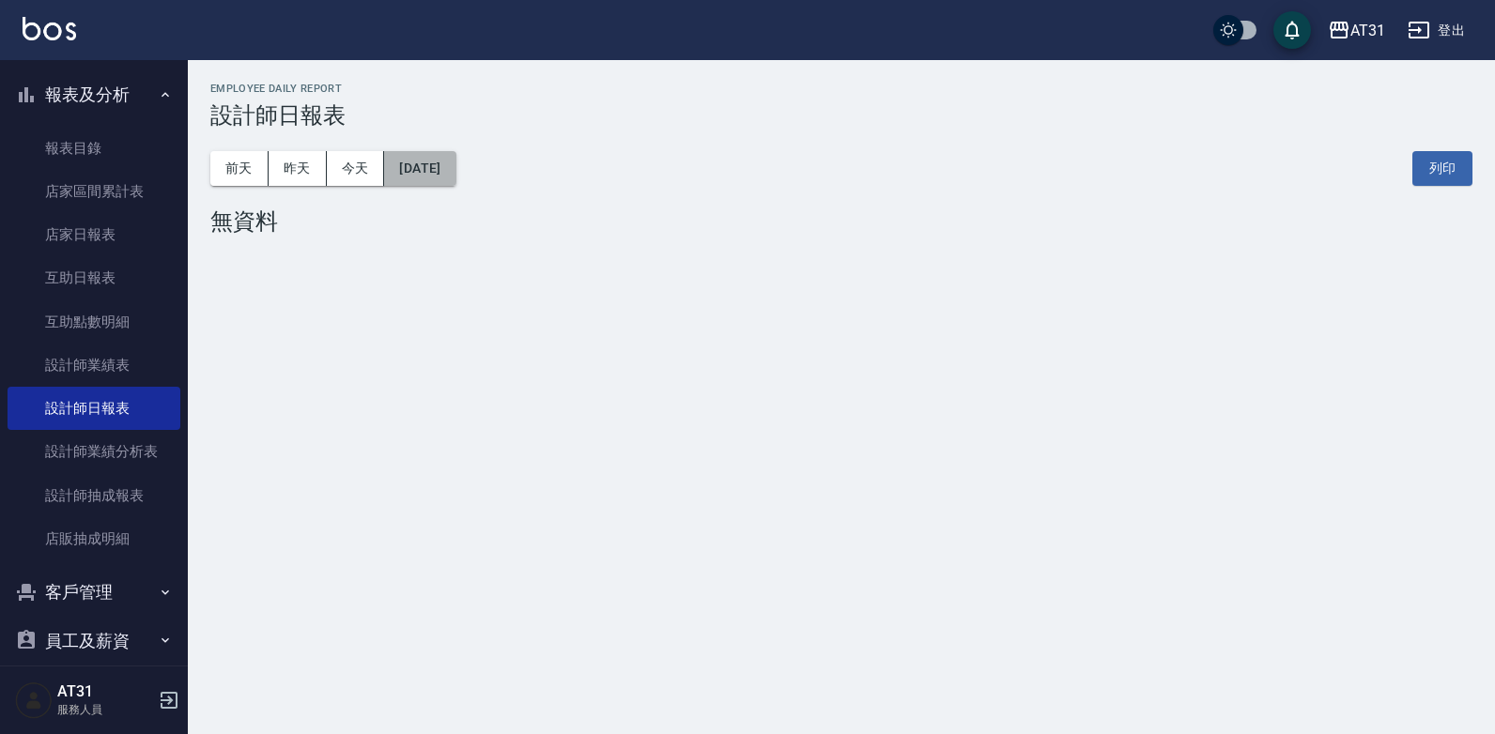
click at [440, 173] on button "2025/01/31" at bounding box center [419, 168] width 71 height 35
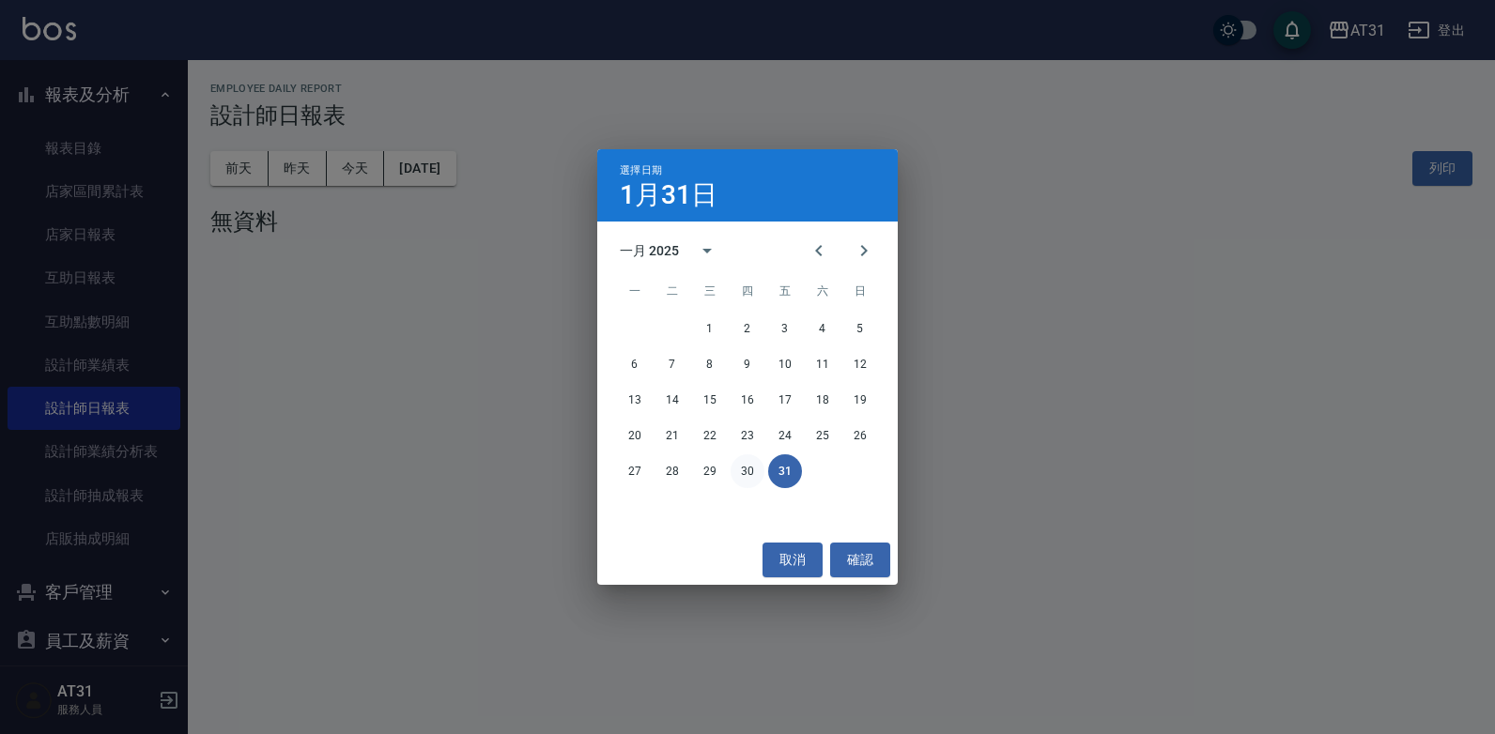
click at [742, 478] on button "30" at bounding box center [747, 471] width 34 height 34
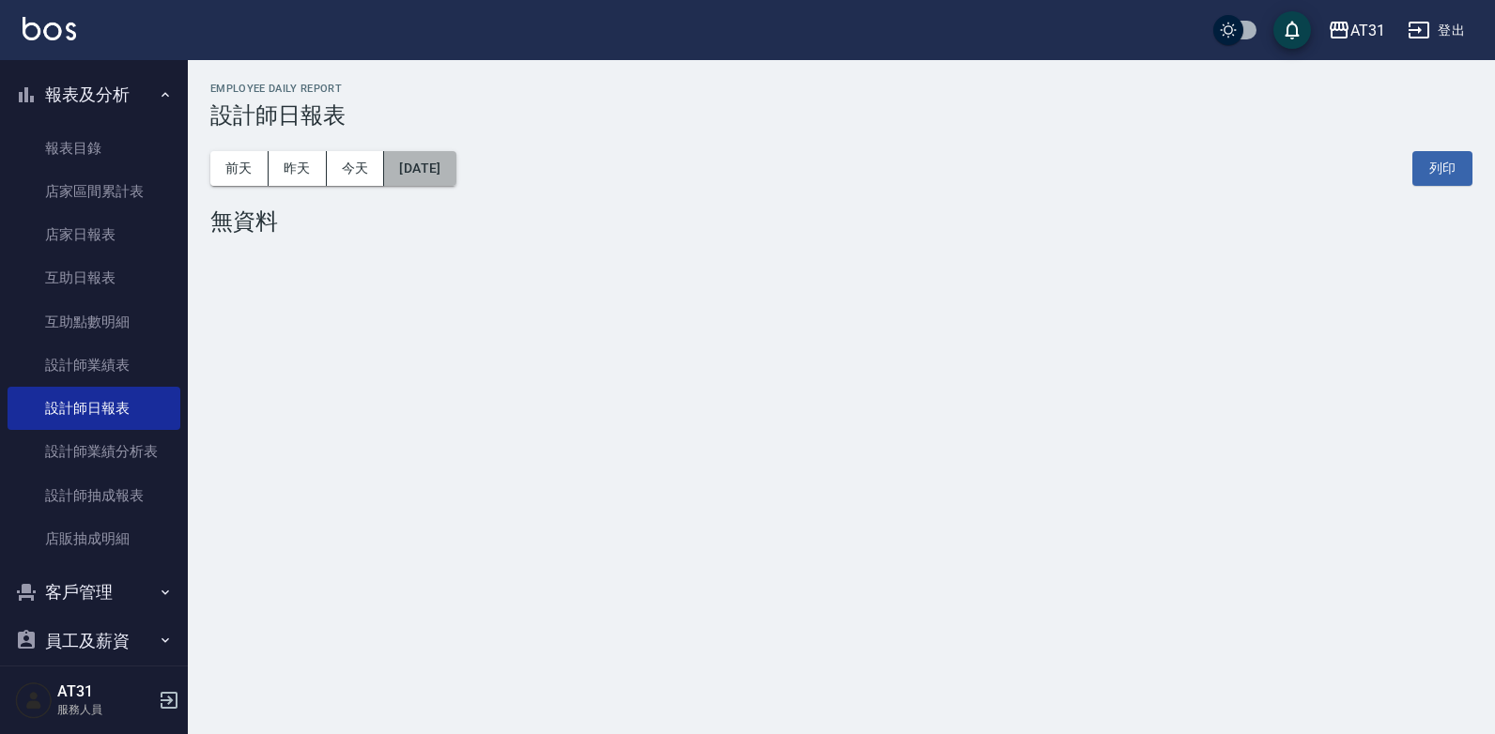
click at [455, 166] on button "2025/01/30" at bounding box center [419, 168] width 71 height 35
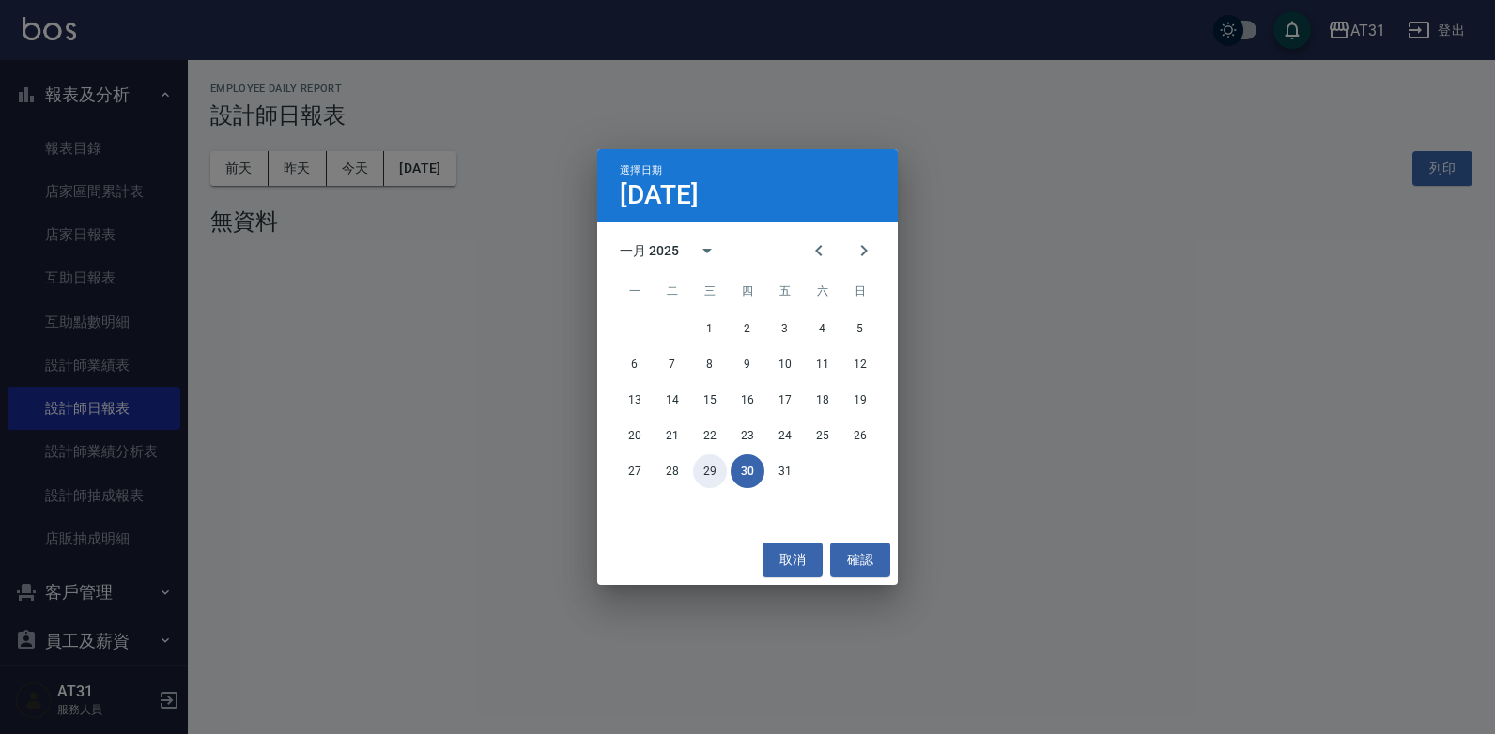
drag, startPoint x: 699, startPoint y: 479, endPoint x: 709, endPoint y: 494, distance: 17.7
click at [699, 480] on button "29" at bounding box center [710, 471] width 34 height 34
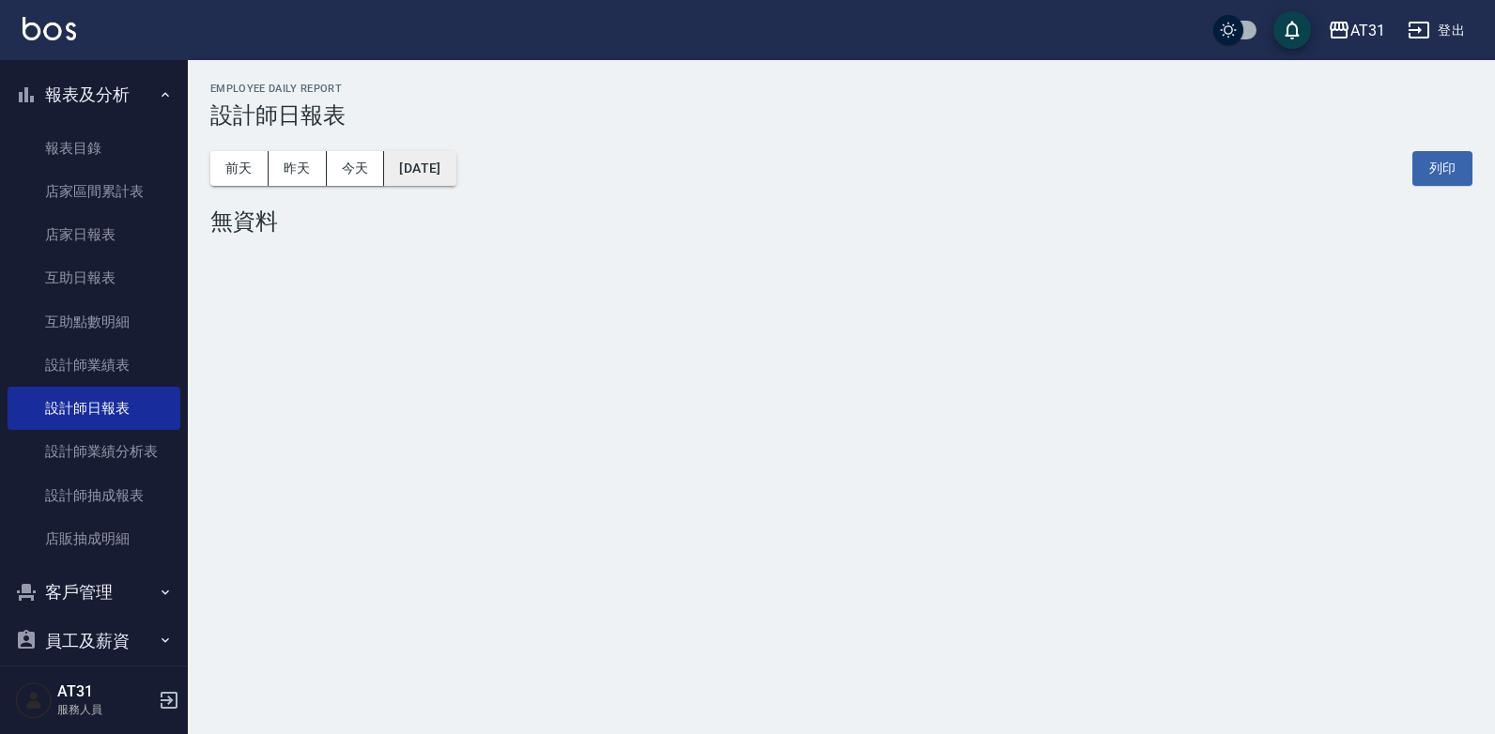
click at [455, 172] on button "2025/01/29" at bounding box center [419, 168] width 71 height 35
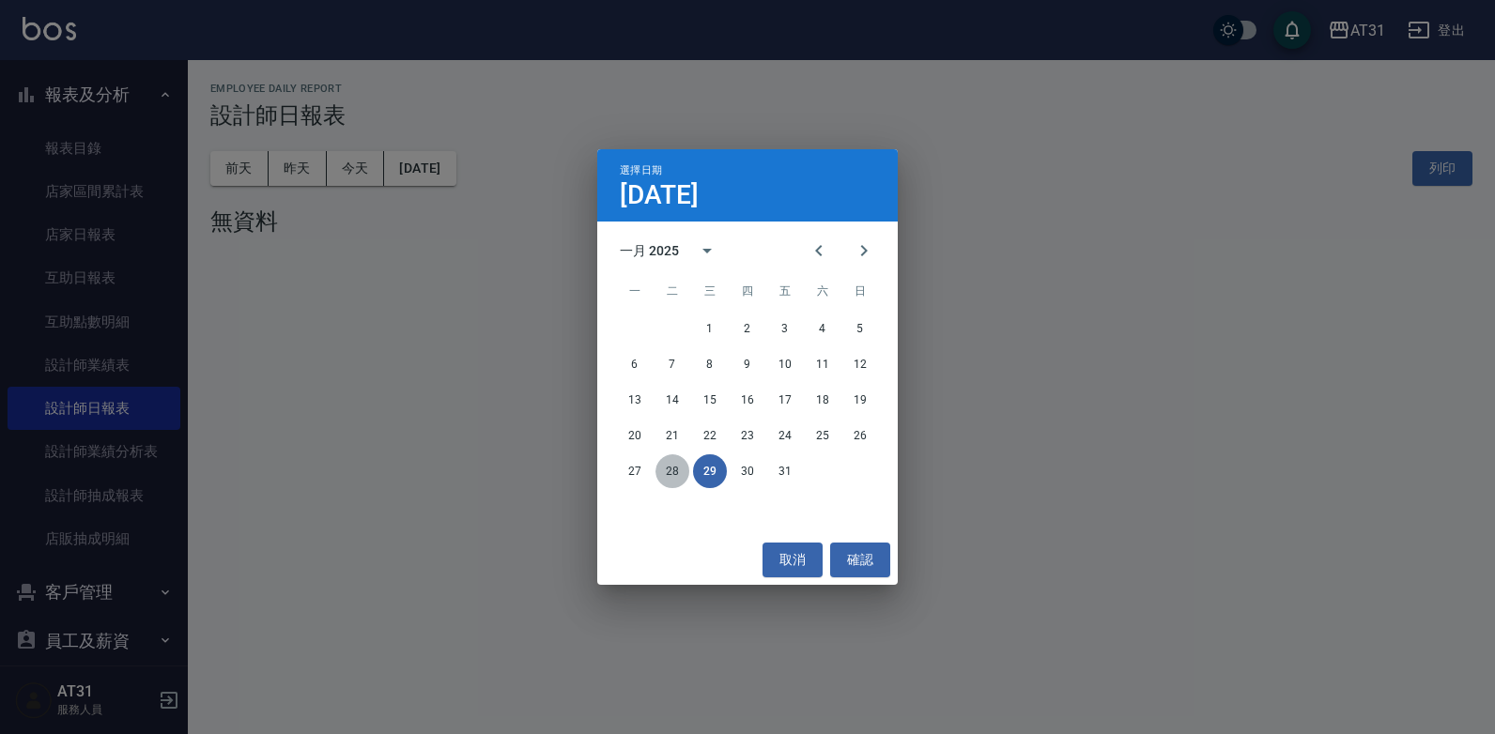
click at [684, 470] on button "28" at bounding box center [672, 471] width 34 height 34
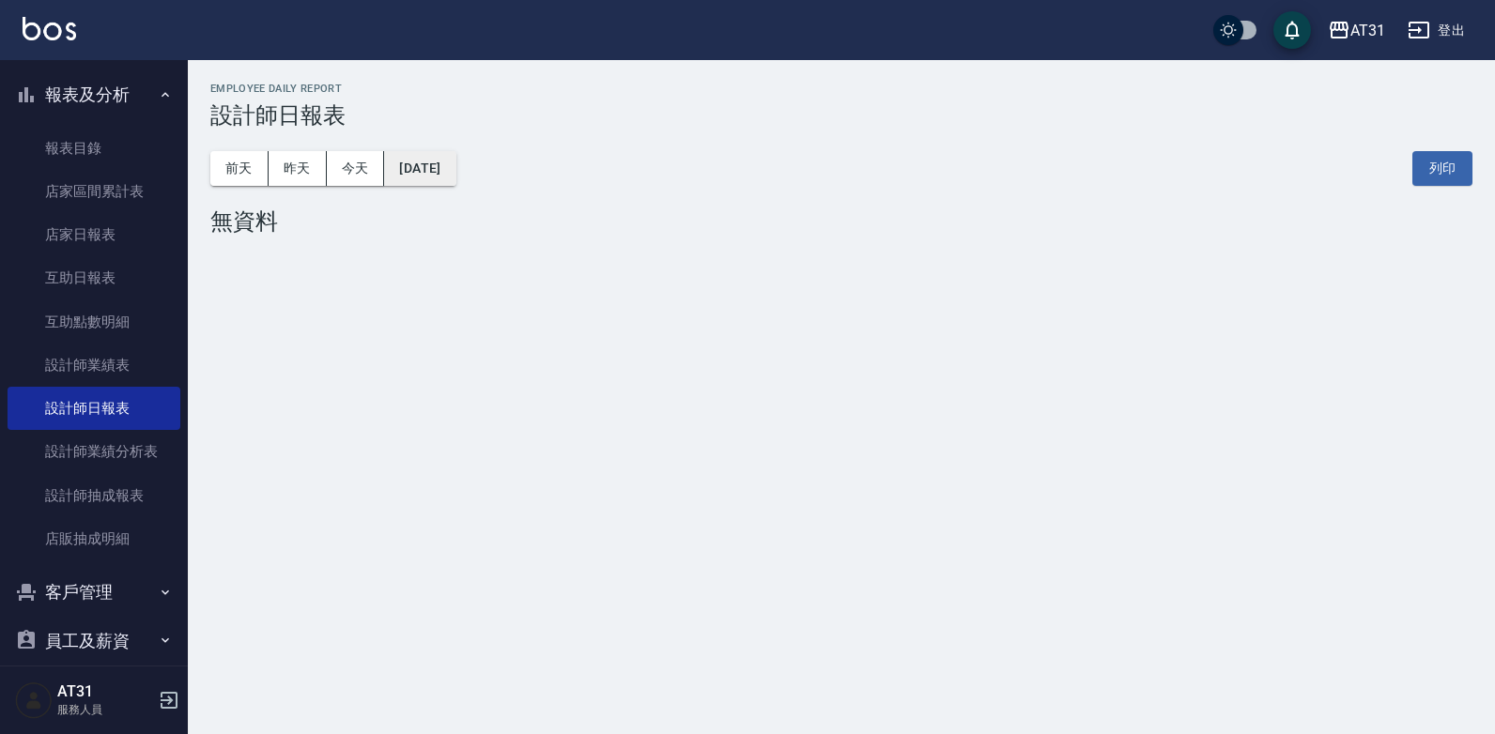
click at [440, 184] on button "2025/01/28" at bounding box center [419, 168] width 71 height 35
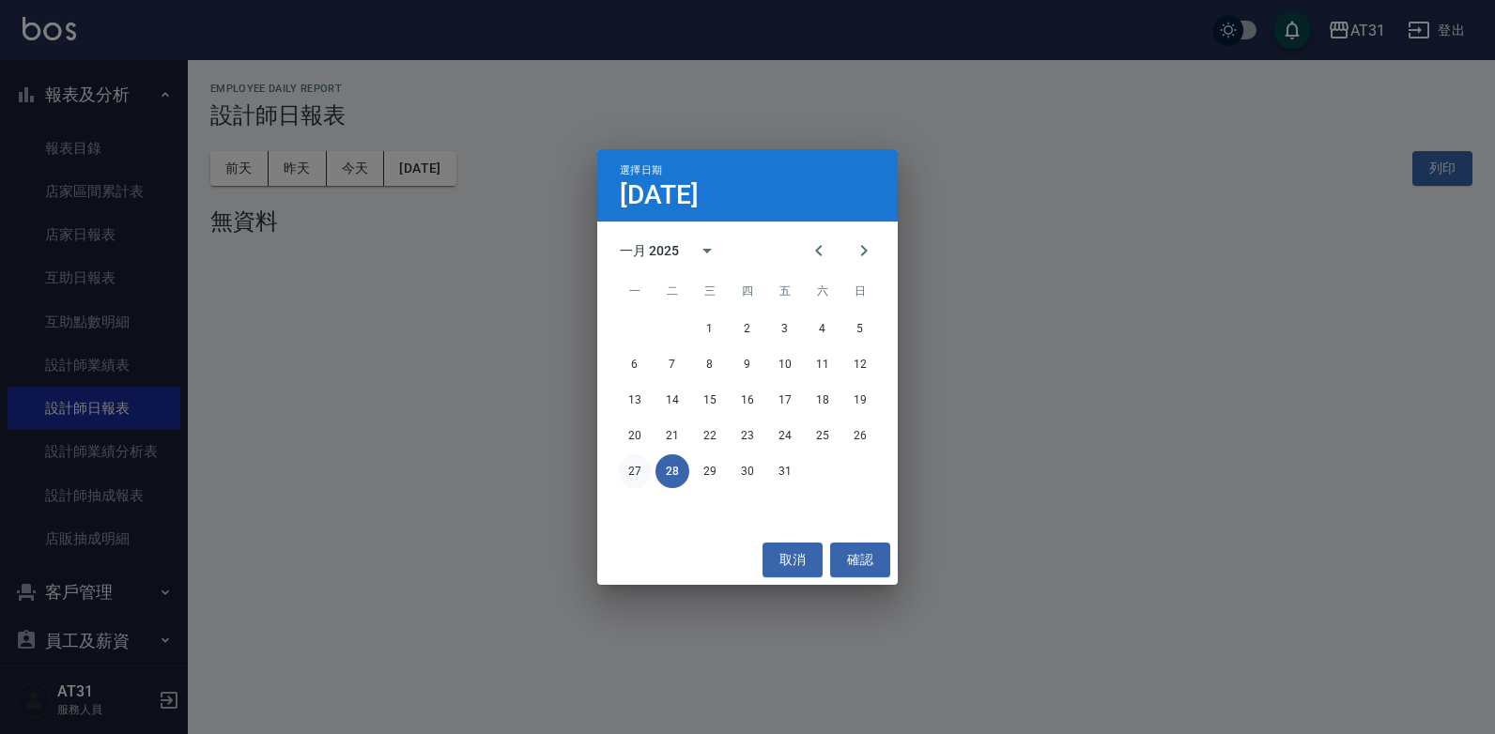
click at [641, 470] on button "27" at bounding box center [635, 471] width 34 height 34
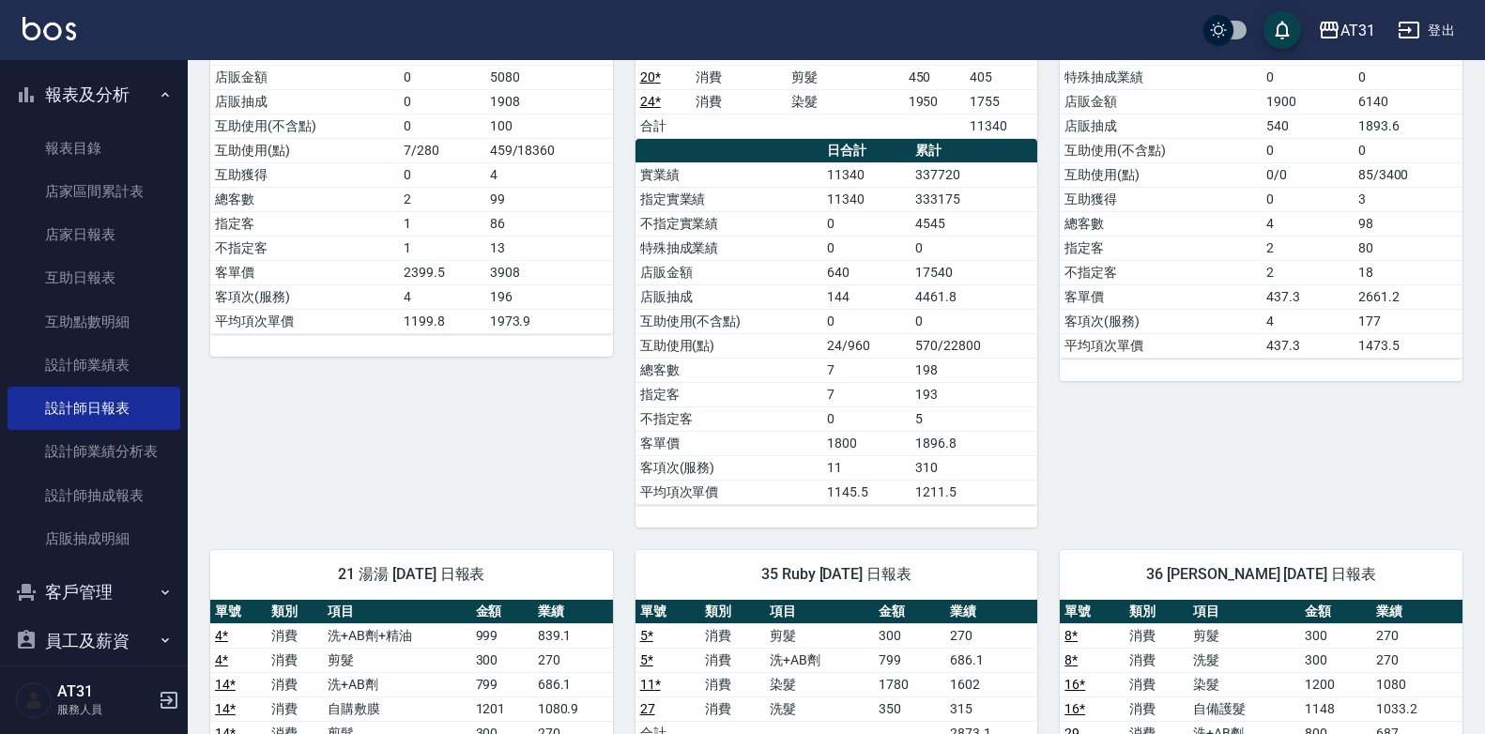
scroll to position [469, 0]
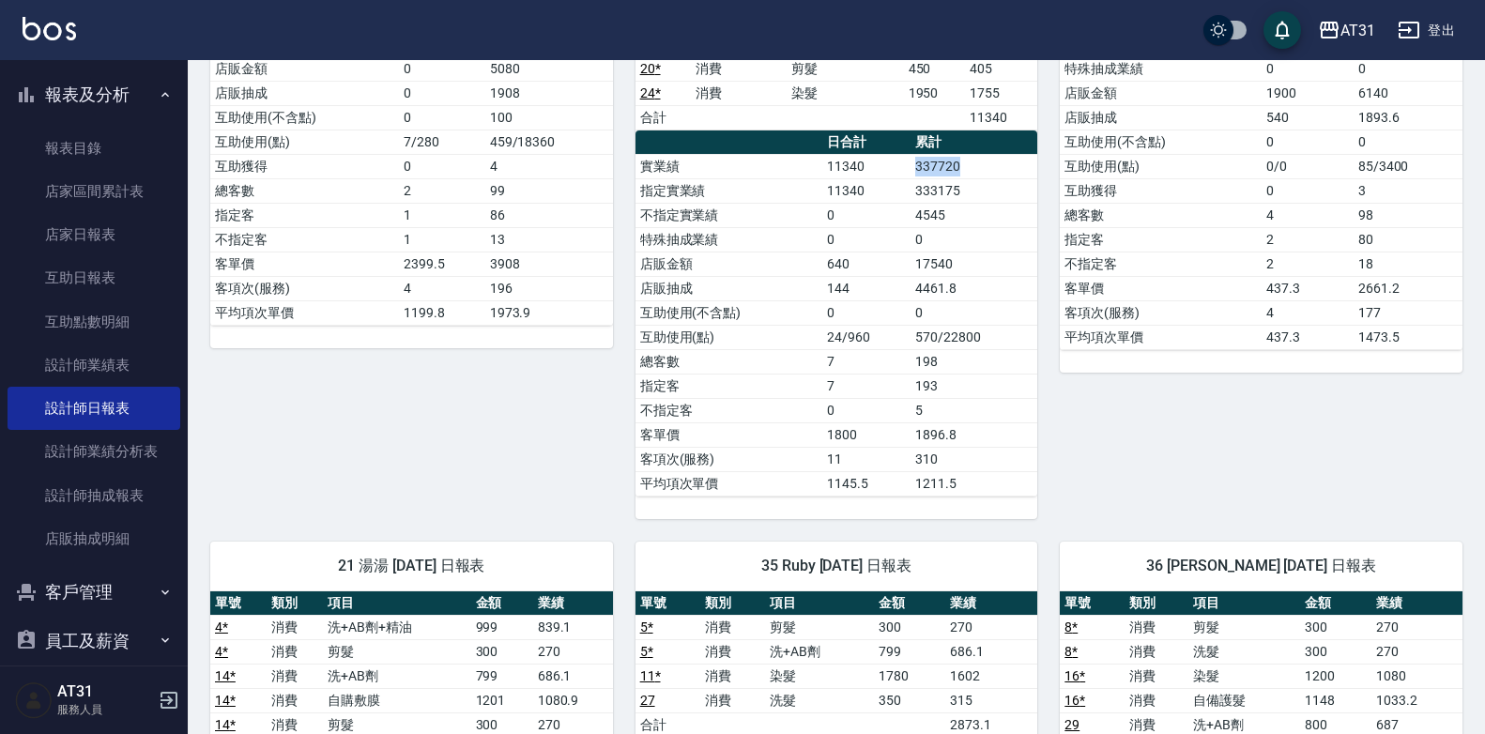
drag, startPoint x: 910, startPoint y: 164, endPoint x: 1003, endPoint y: 154, distance: 93.5
click at [1003, 154] on tr "實業績 11340 337720" at bounding box center [837, 166] width 403 height 24
drag, startPoint x: 1003, startPoint y: 154, endPoint x: 969, endPoint y: 181, distance: 43.4
click at [969, 181] on td "333175" at bounding box center [974, 190] width 127 height 24
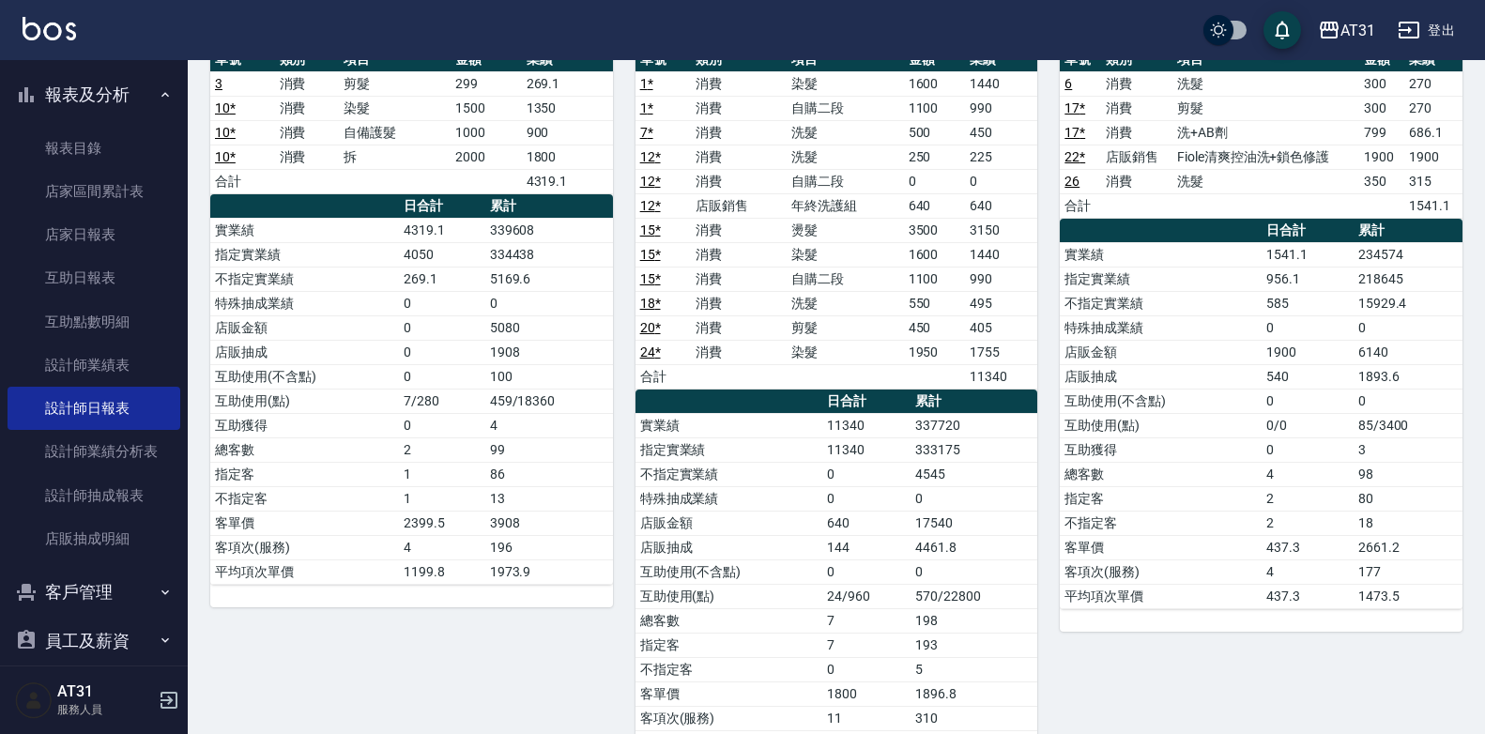
scroll to position [0, 0]
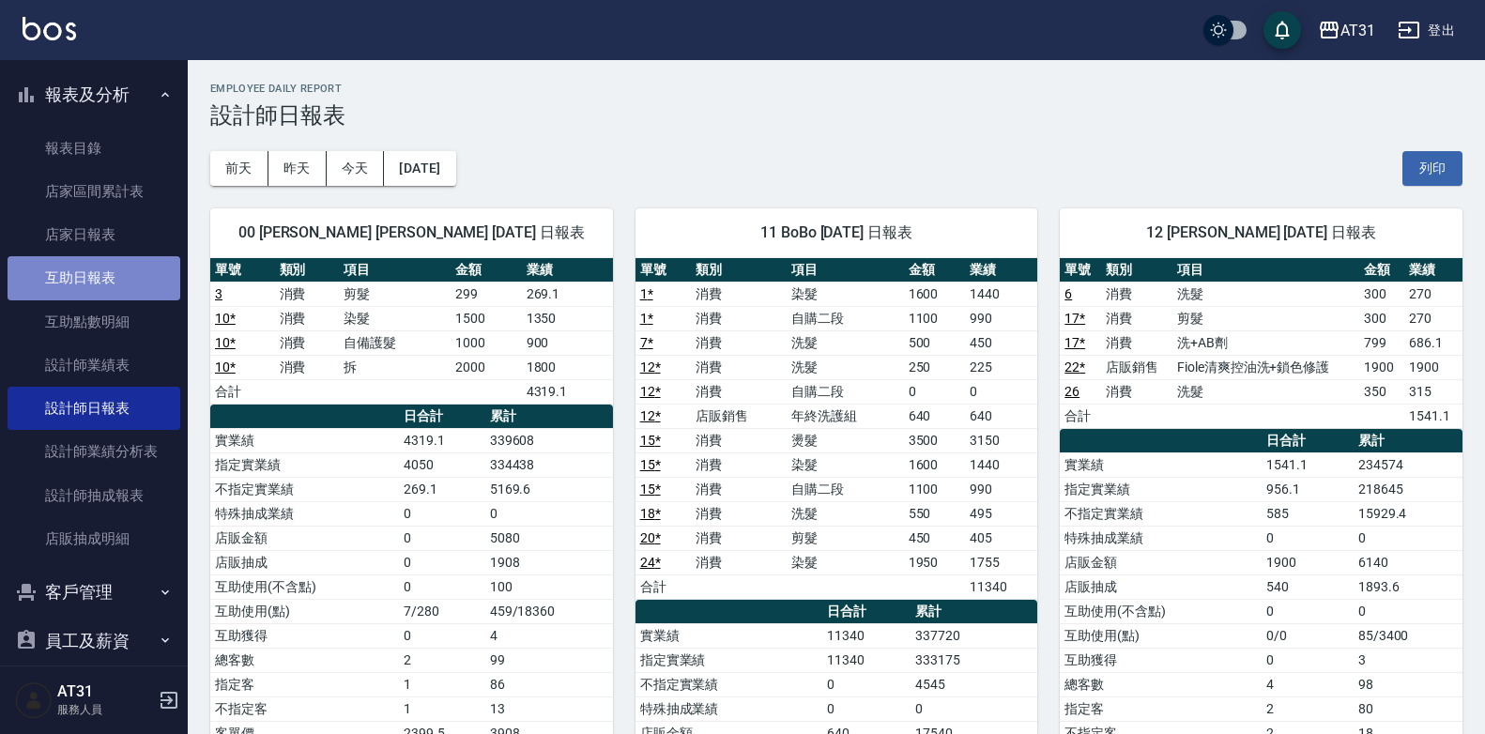
click at [132, 260] on link "互助日報表" at bounding box center [94, 277] width 173 height 43
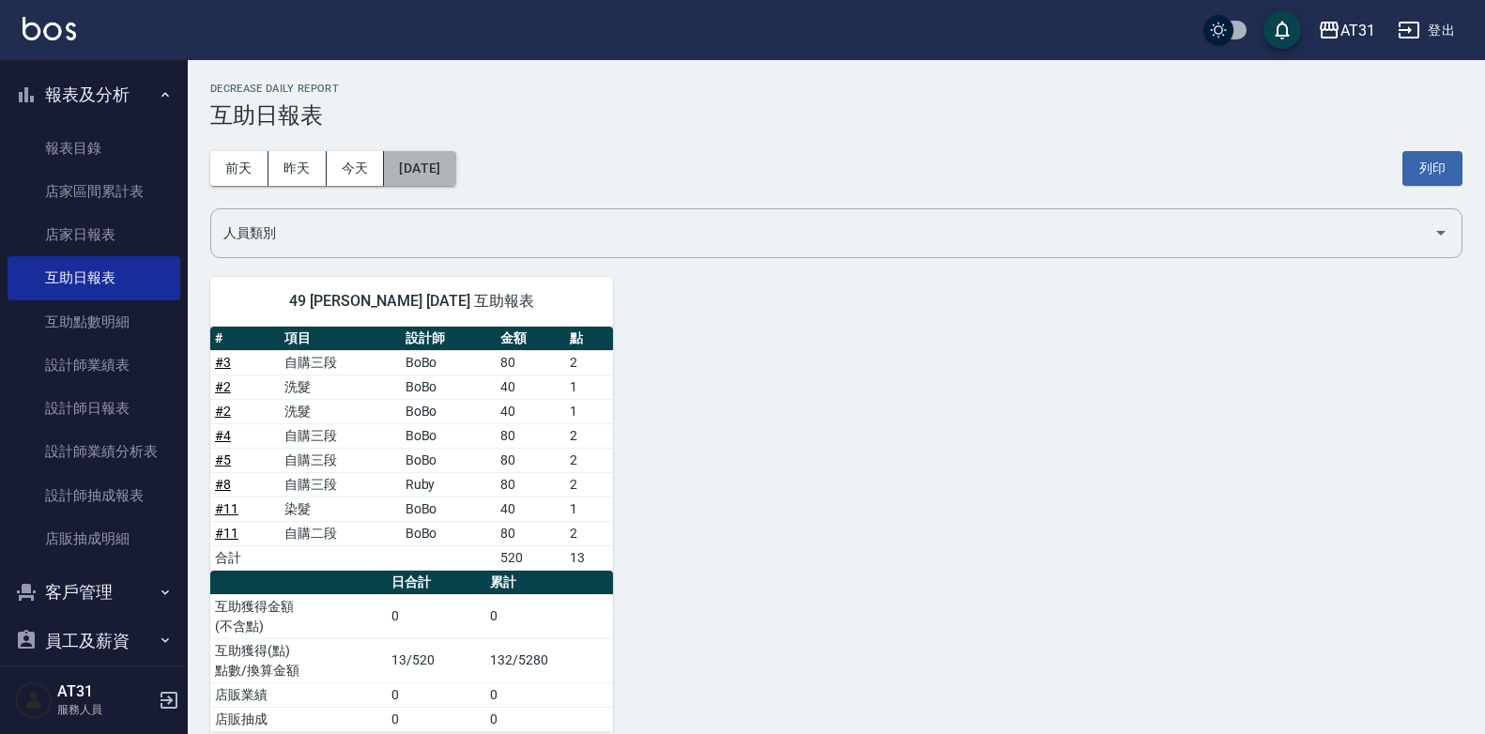
click at [455, 171] on button "2025/10/09" at bounding box center [419, 168] width 71 height 35
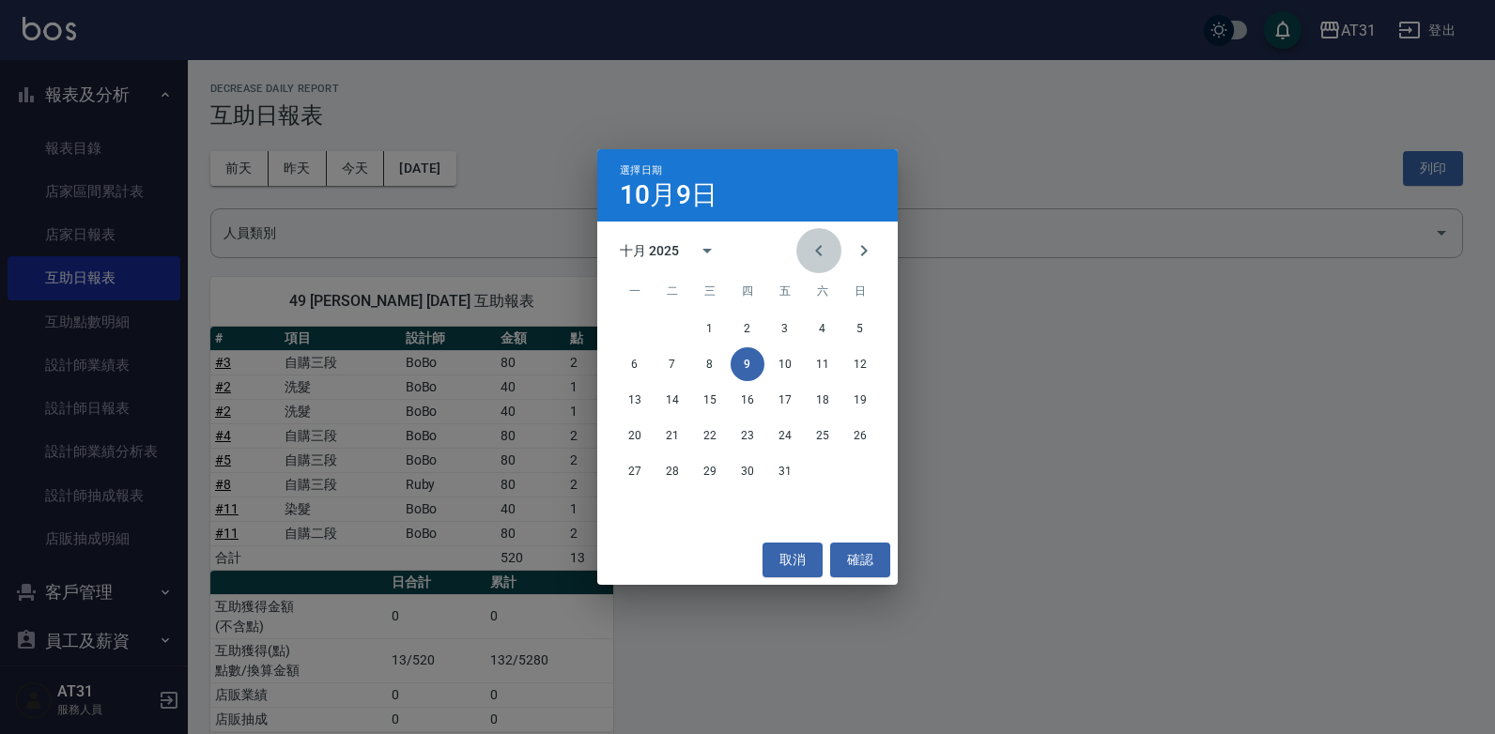
click at [831, 255] on button "Previous month" at bounding box center [818, 250] width 45 height 45
click at [813, 251] on icon "Previous month" at bounding box center [818, 250] width 23 height 23
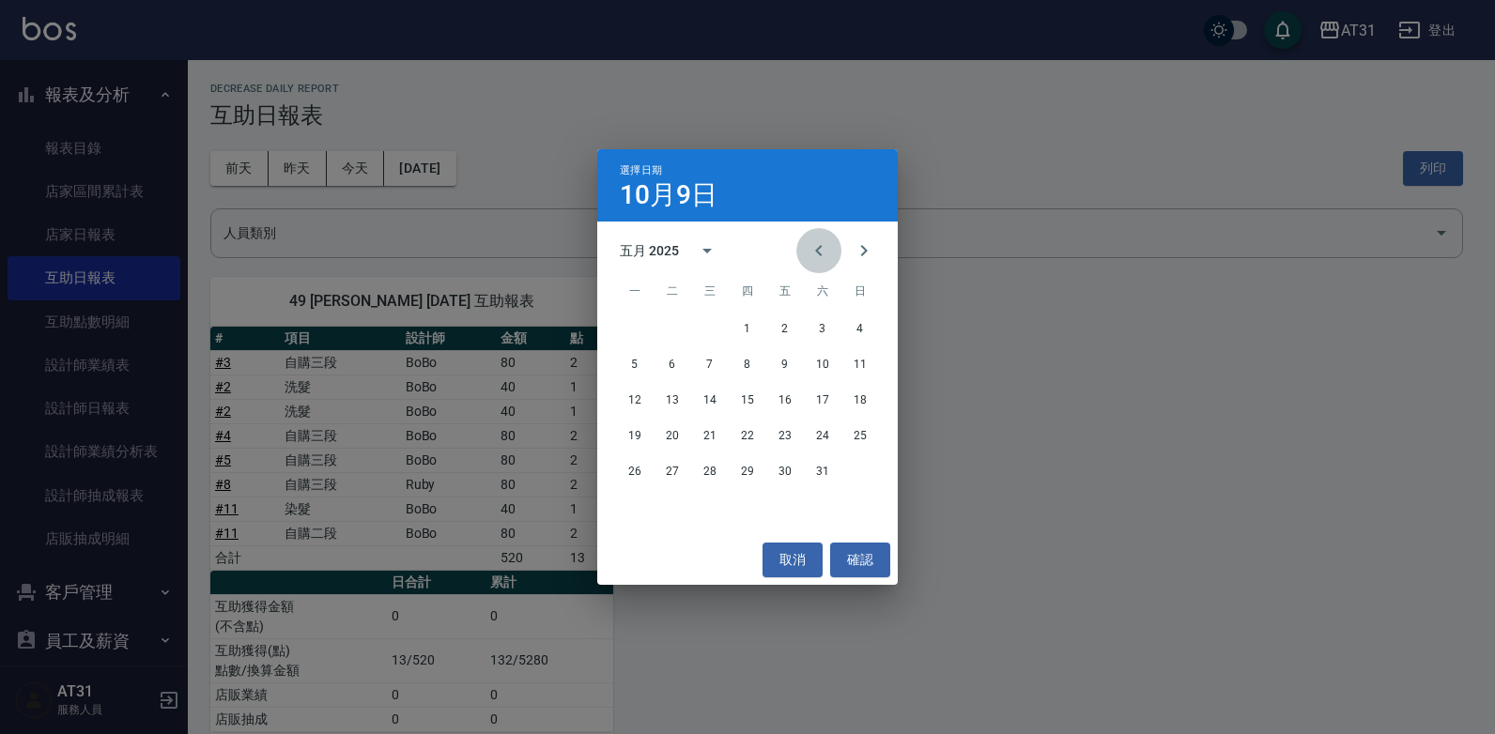
click at [813, 251] on icon "Previous month" at bounding box center [818, 250] width 23 height 23
click at [625, 478] on button "27" at bounding box center [635, 471] width 34 height 34
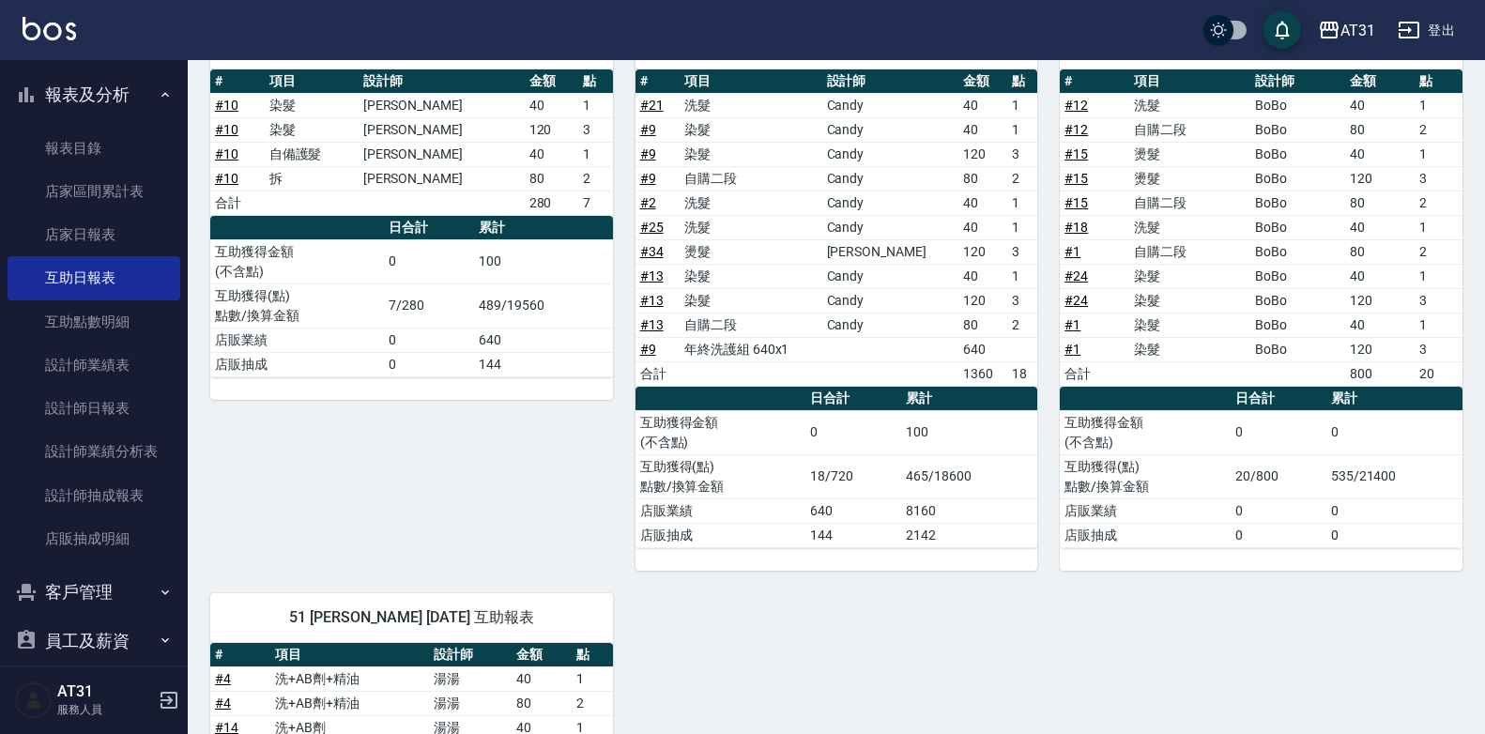
scroll to position [282, 0]
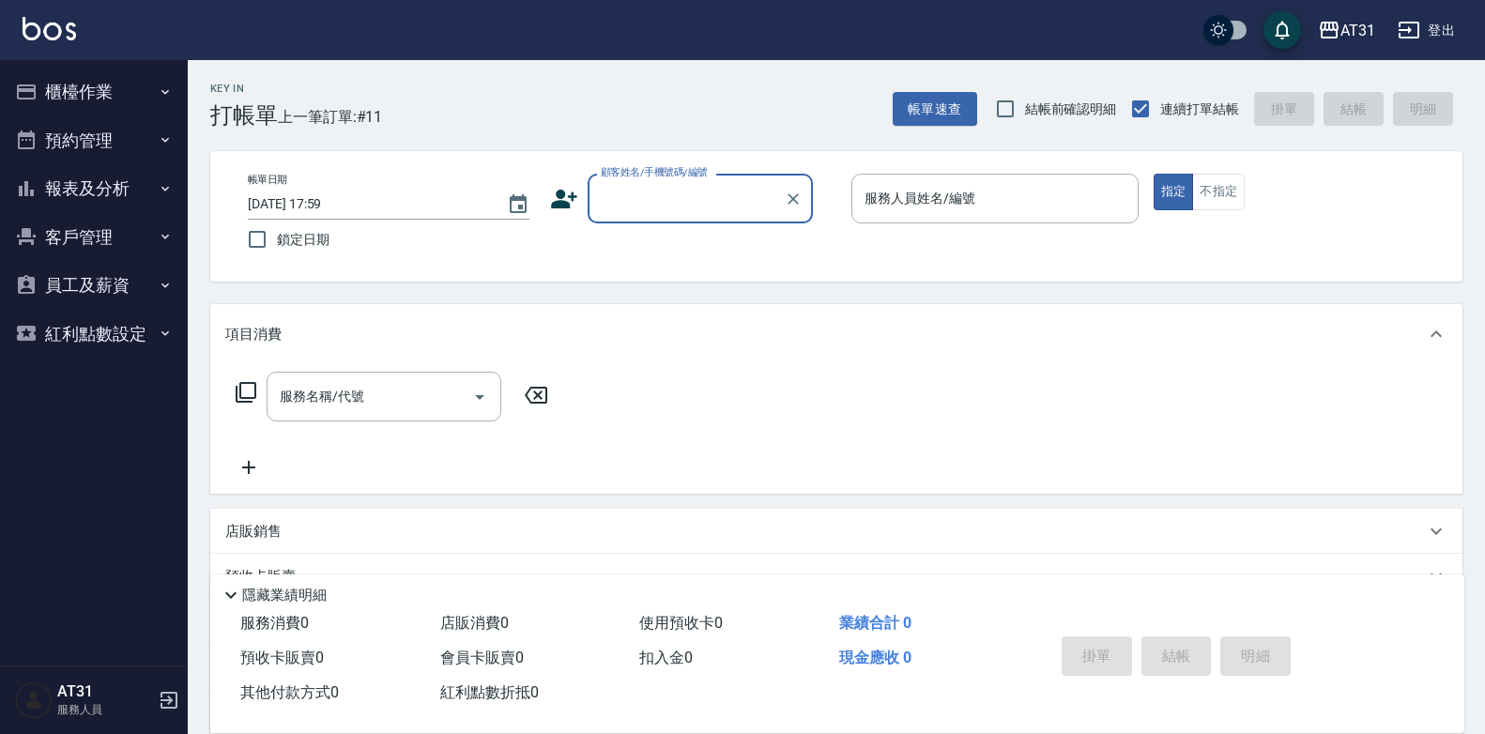
click at [95, 293] on button "員工及薪資" at bounding box center [94, 285] width 173 height 49
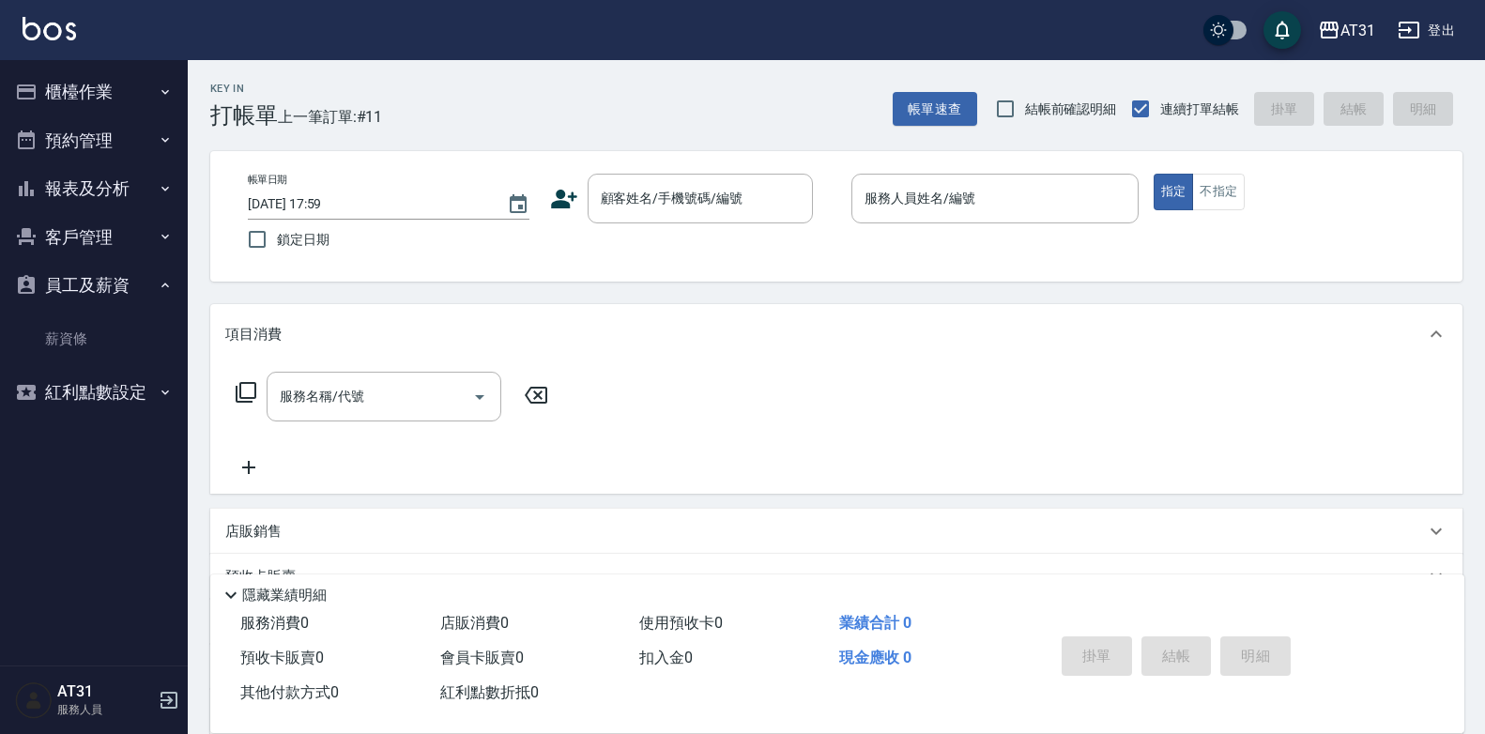
click at [118, 253] on button "客戶管理" at bounding box center [94, 237] width 173 height 49
